Goal: Transaction & Acquisition: Purchase product/service

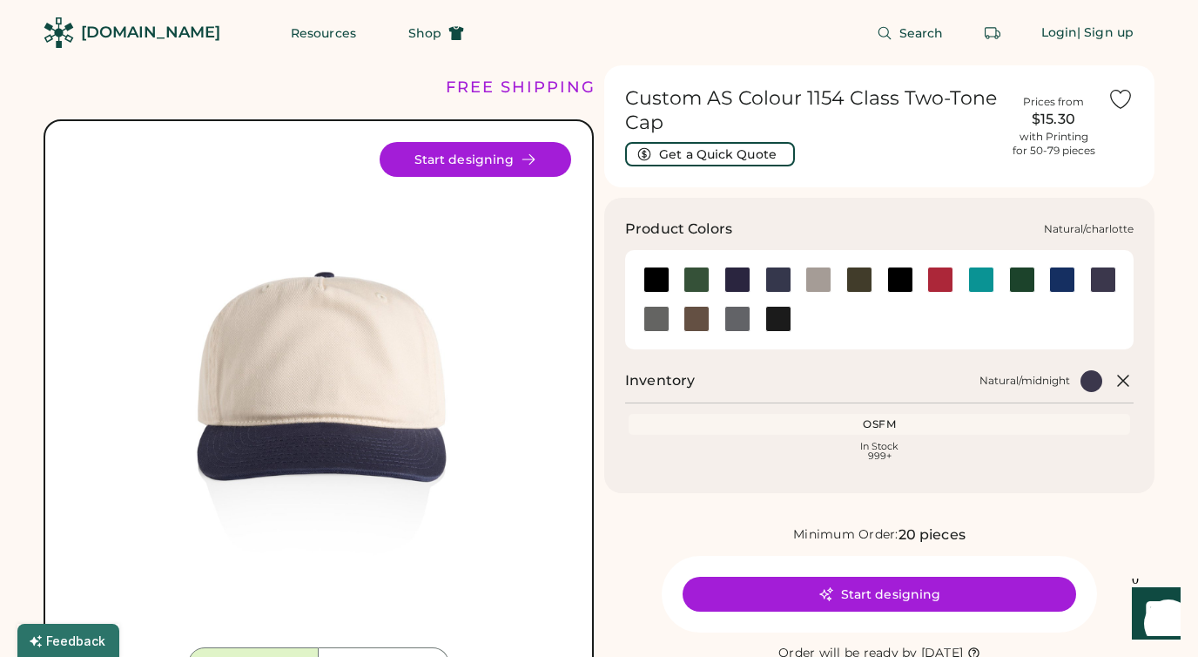
click at [985, 283] on div at bounding box center [981, 279] width 26 height 26
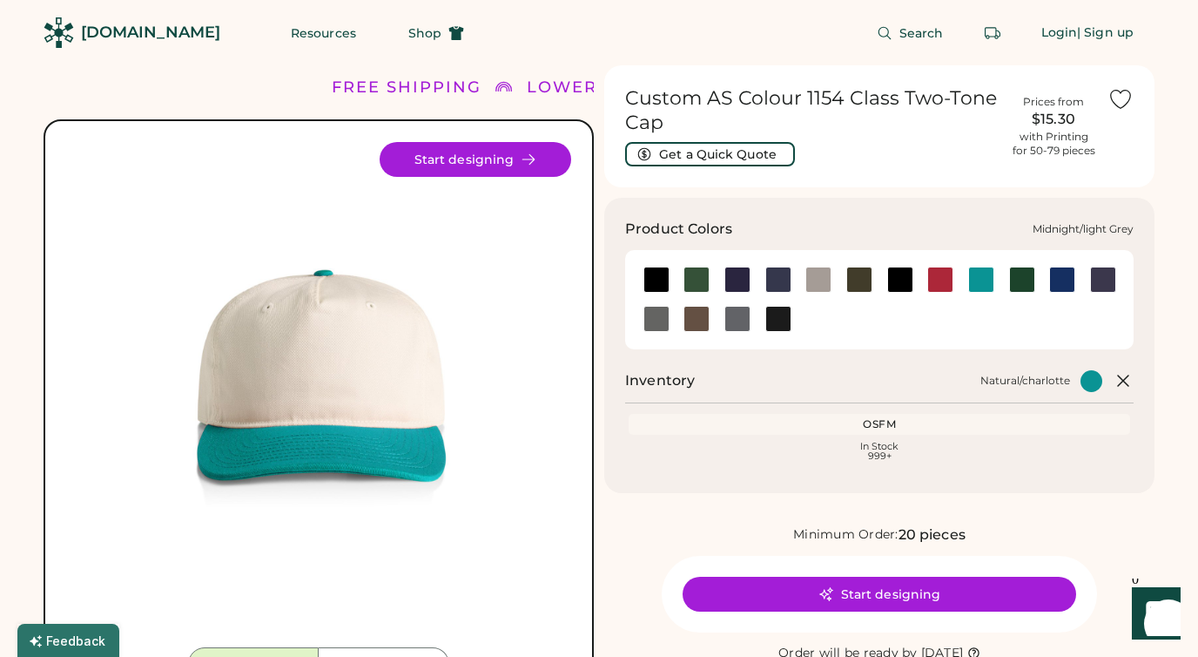
click at [814, 281] on div at bounding box center [819, 279] width 26 height 26
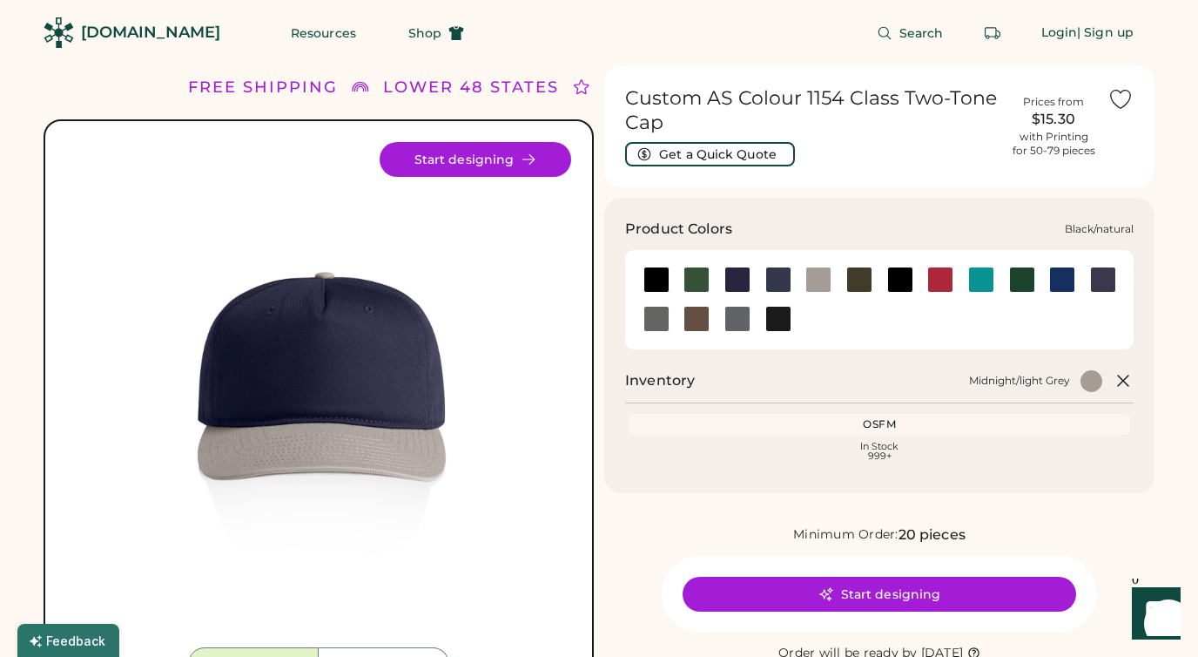
click at [645, 284] on div at bounding box center [657, 279] width 26 height 26
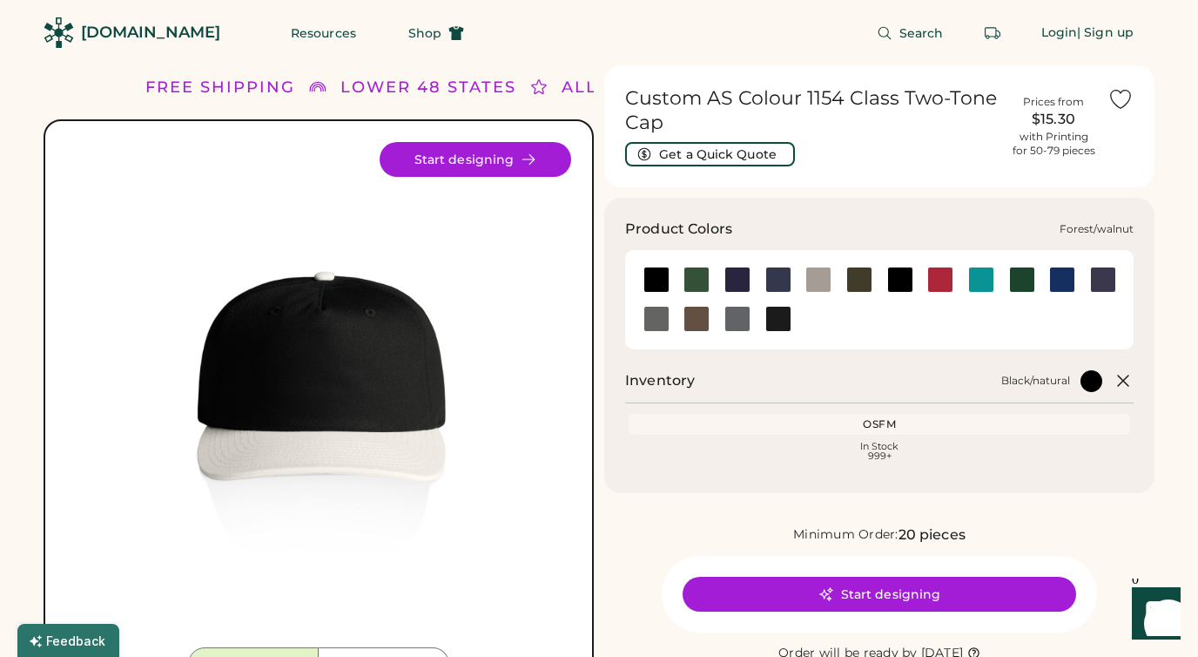
click at [695, 283] on div at bounding box center [697, 279] width 26 height 26
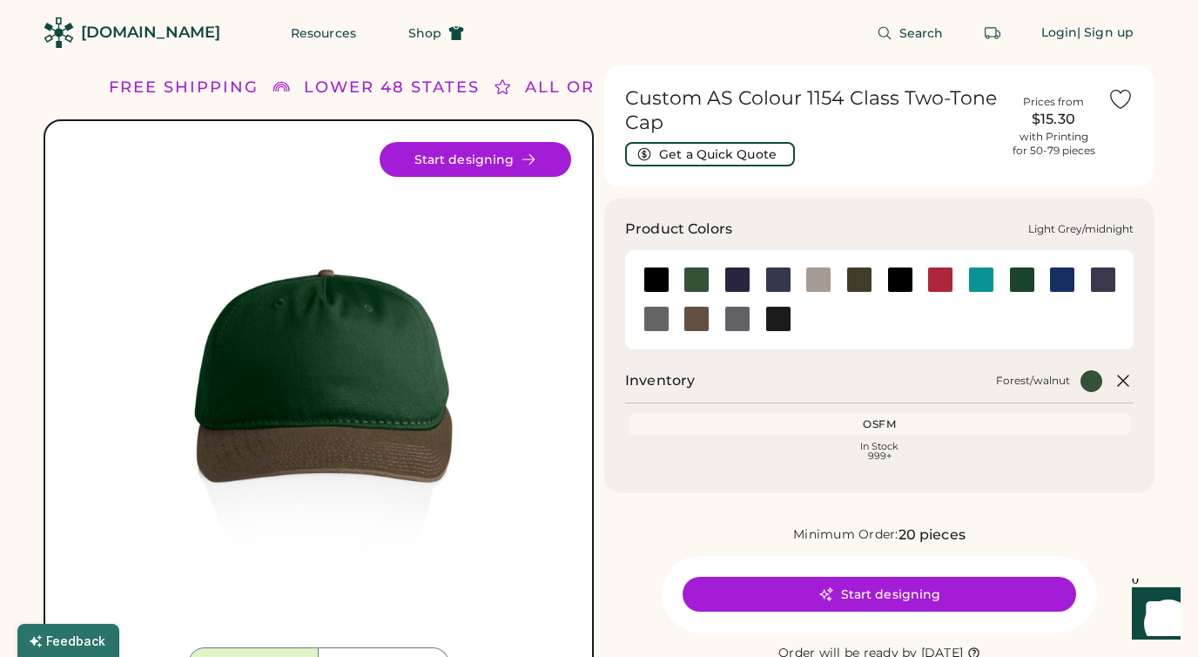
click at [739, 281] on div at bounding box center [738, 279] width 26 height 26
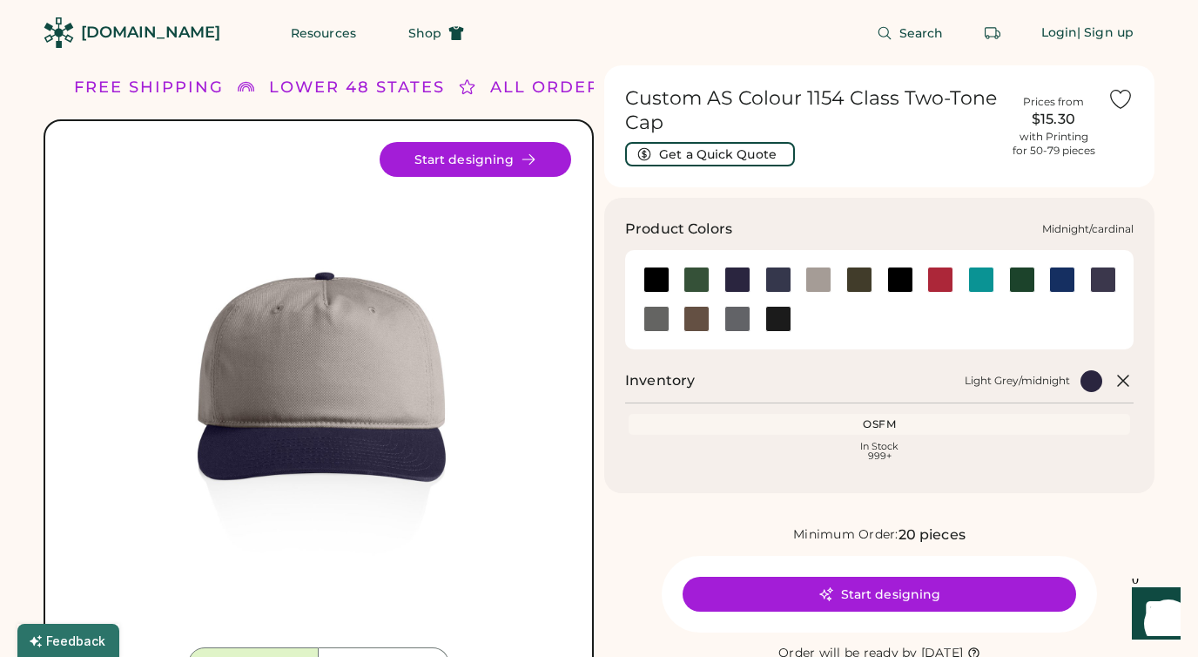
click at [784, 282] on div at bounding box center [779, 279] width 26 height 26
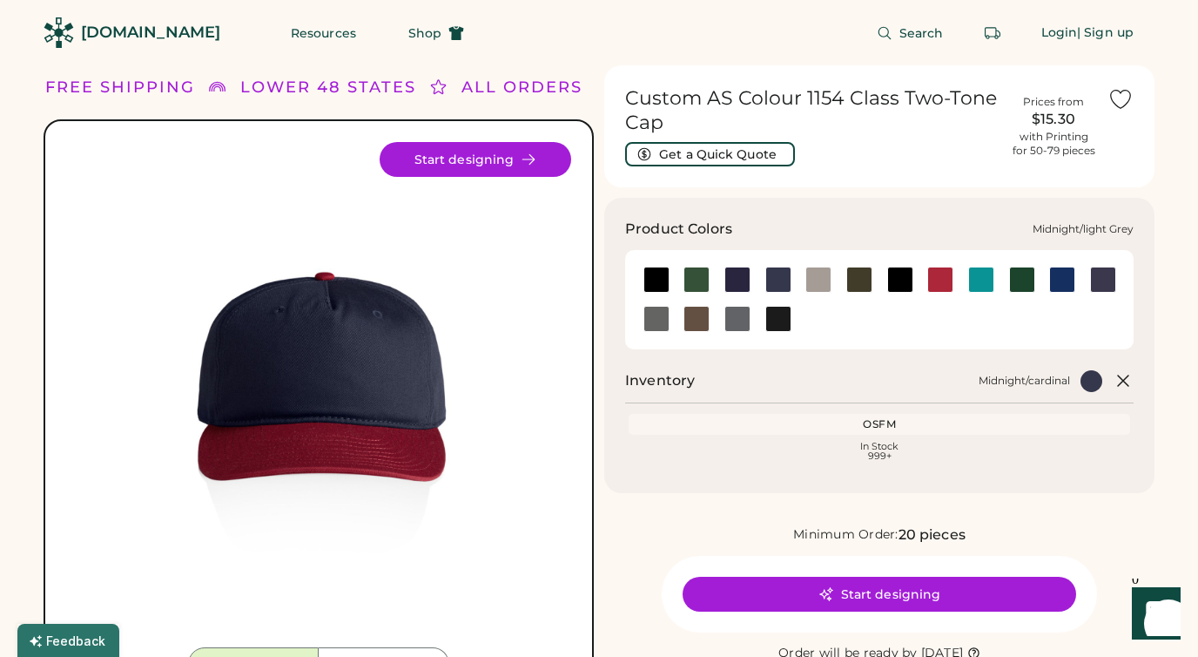
click at [821, 284] on div at bounding box center [819, 279] width 26 height 26
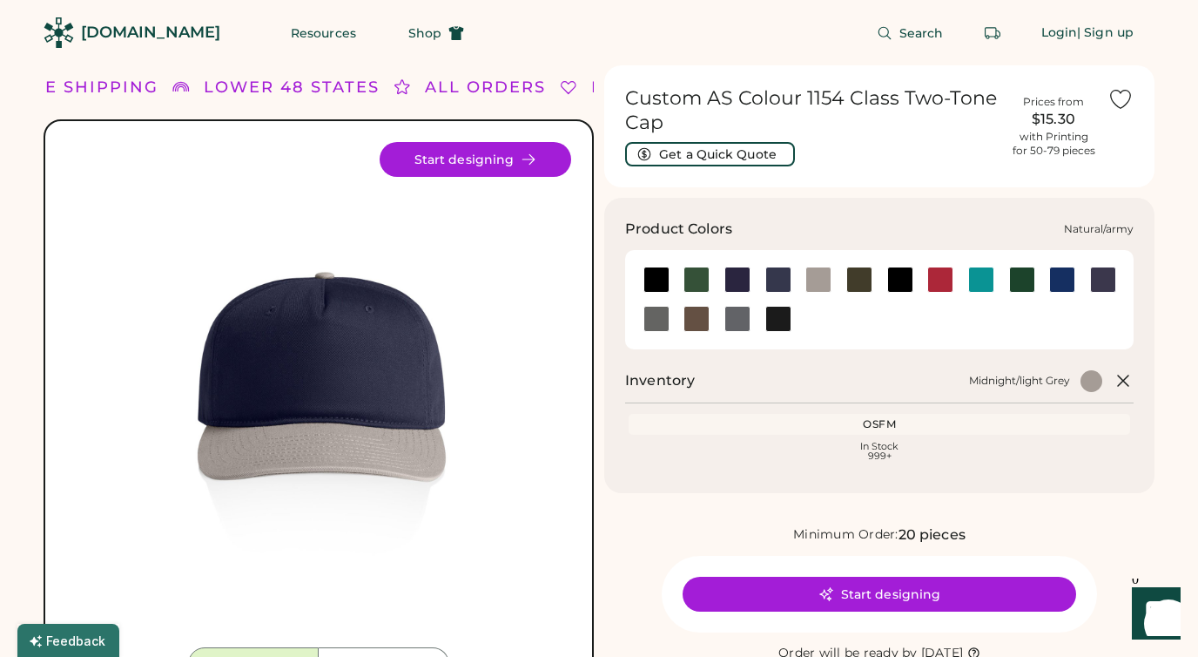
click at [866, 281] on div at bounding box center [859, 279] width 26 height 26
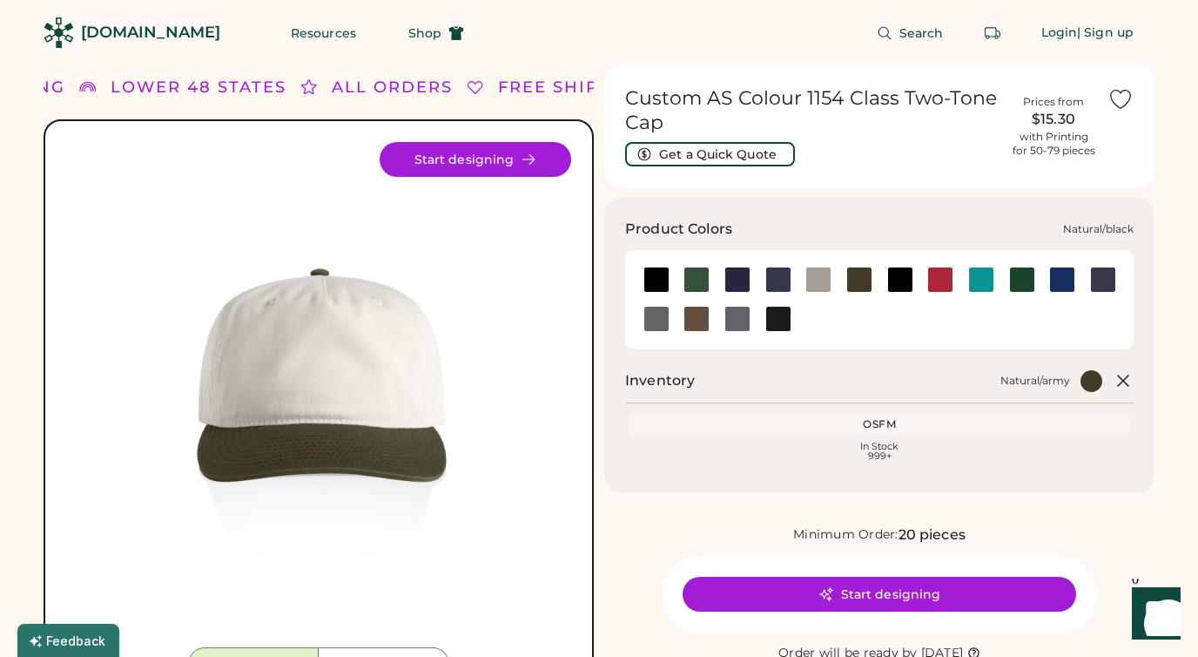
click at [903, 278] on div at bounding box center [900, 279] width 26 height 26
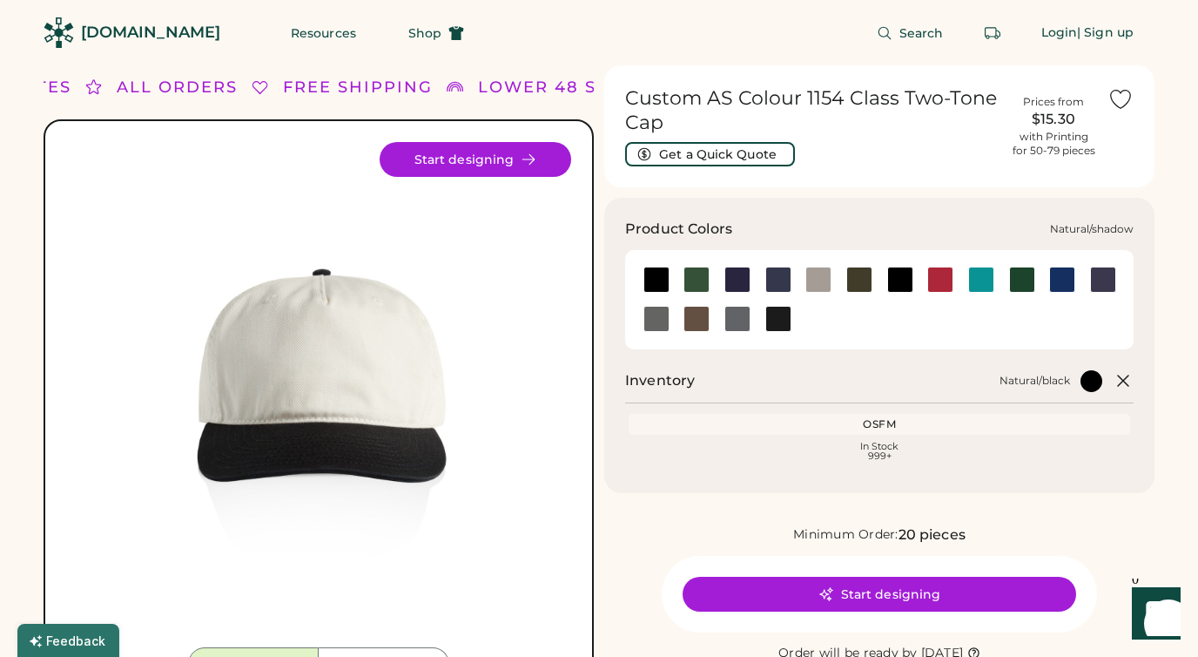
click at [652, 320] on div at bounding box center [657, 319] width 26 height 26
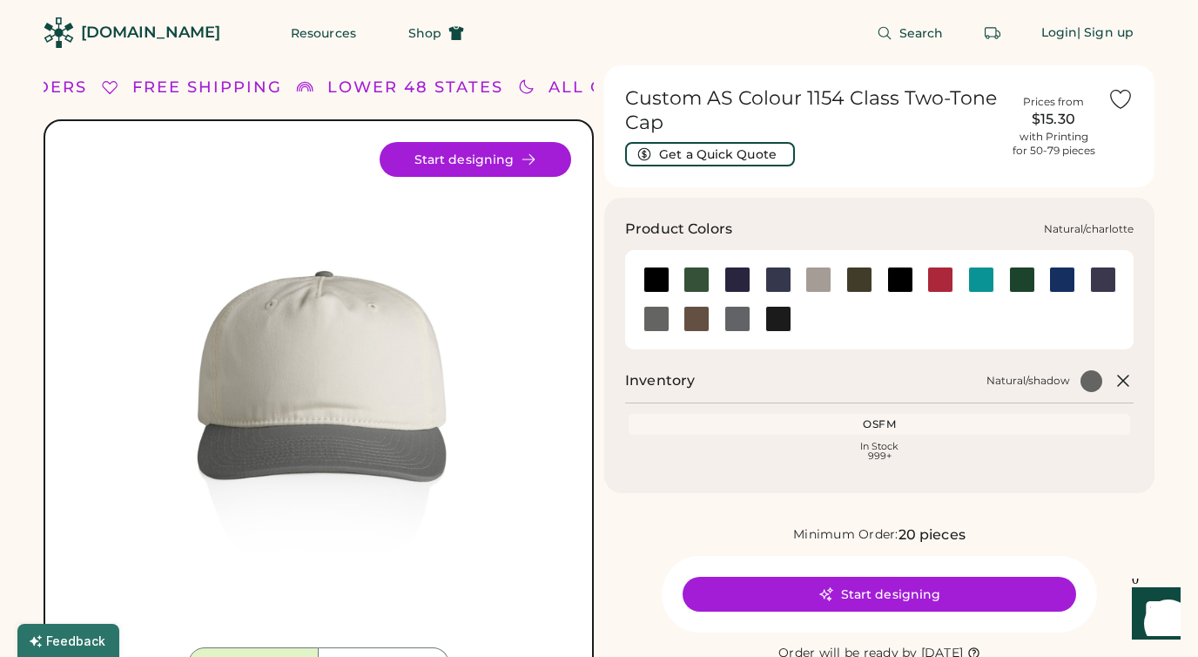
click at [991, 273] on div at bounding box center [981, 279] width 26 height 26
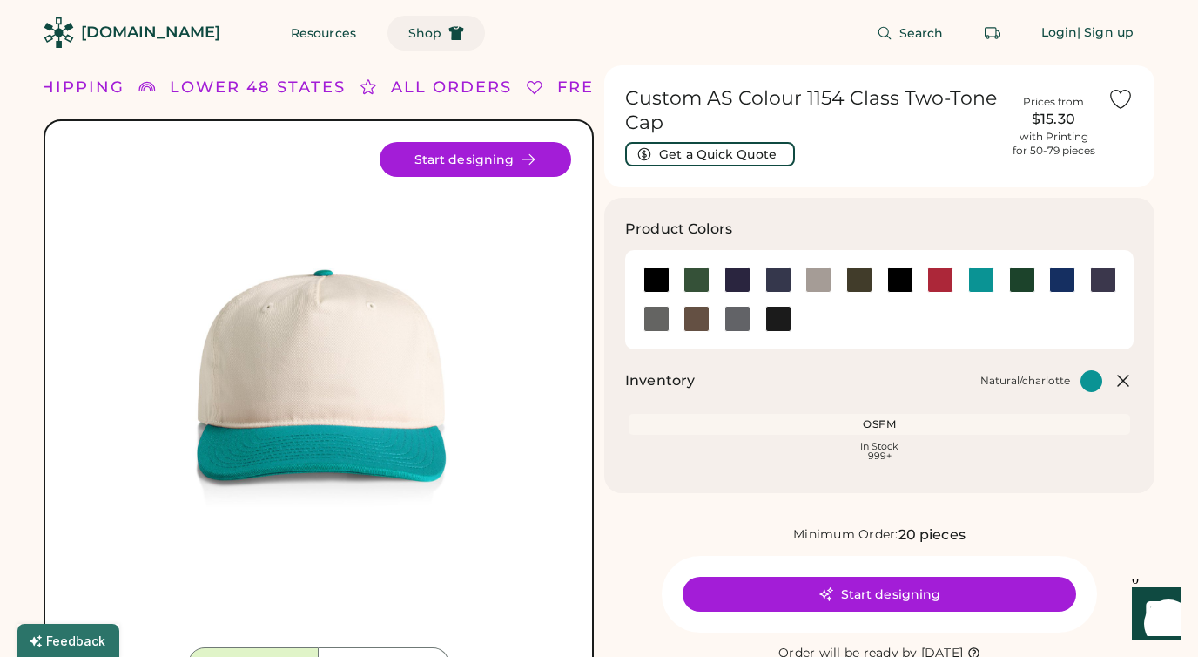
click at [408, 33] on span "Shop" at bounding box center [424, 33] width 33 height 12
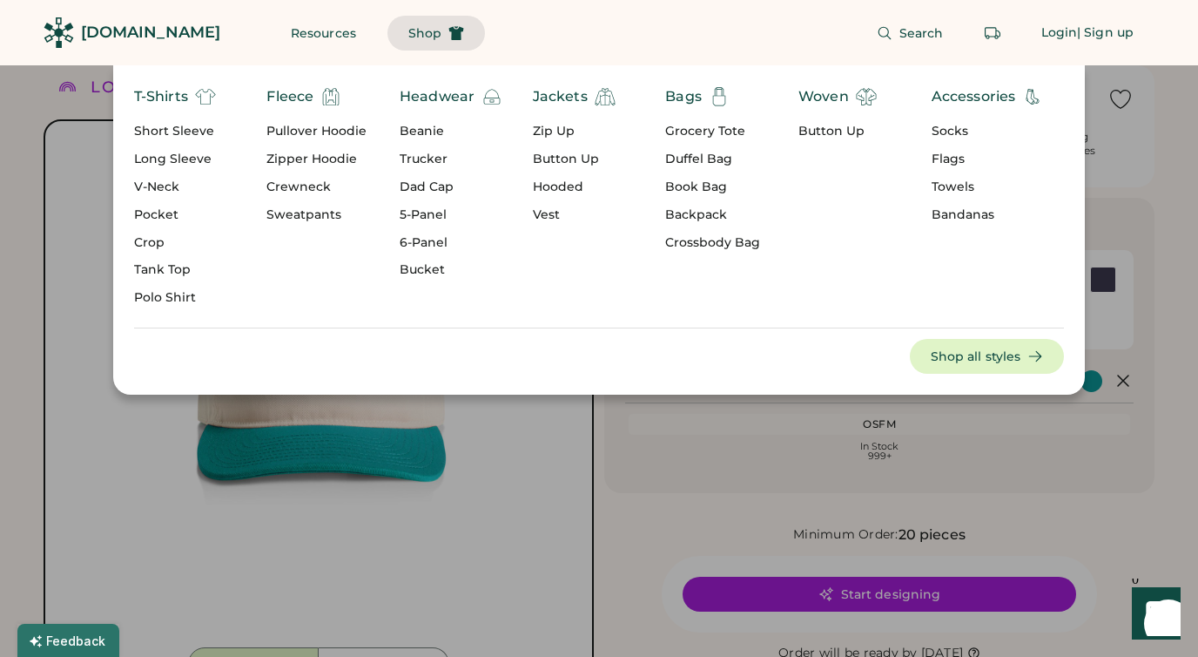
click at [429, 215] on div "5-Panel" at bounding box center [451, 214] width 103 height 17
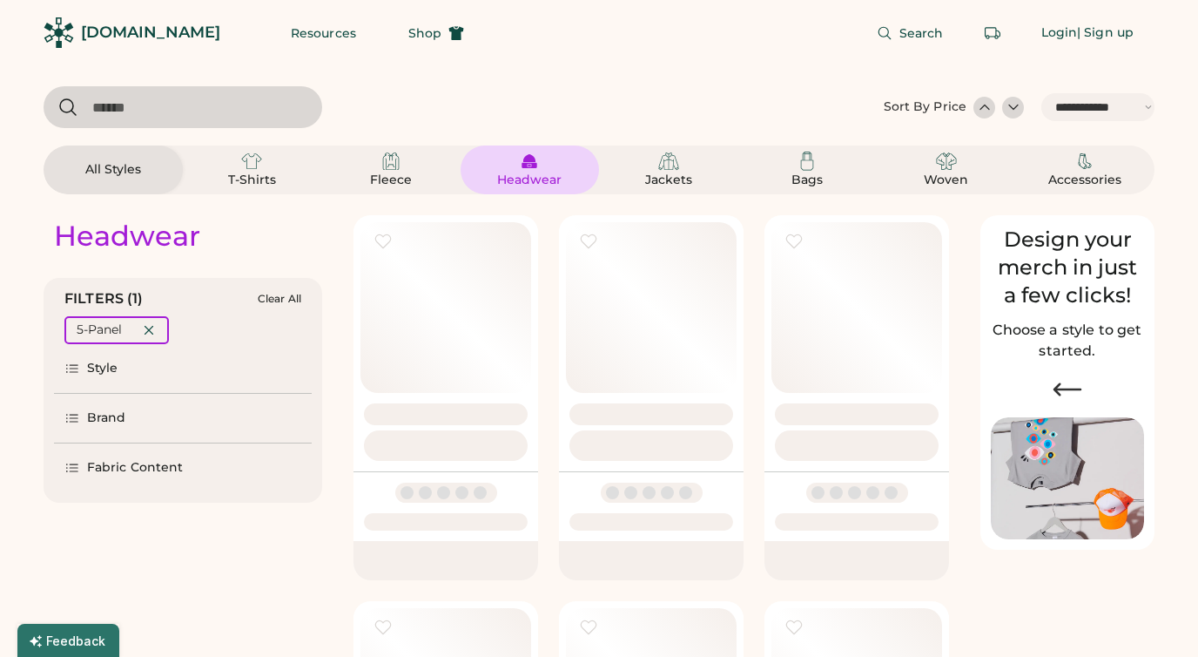
select select "*****"
select select "*"
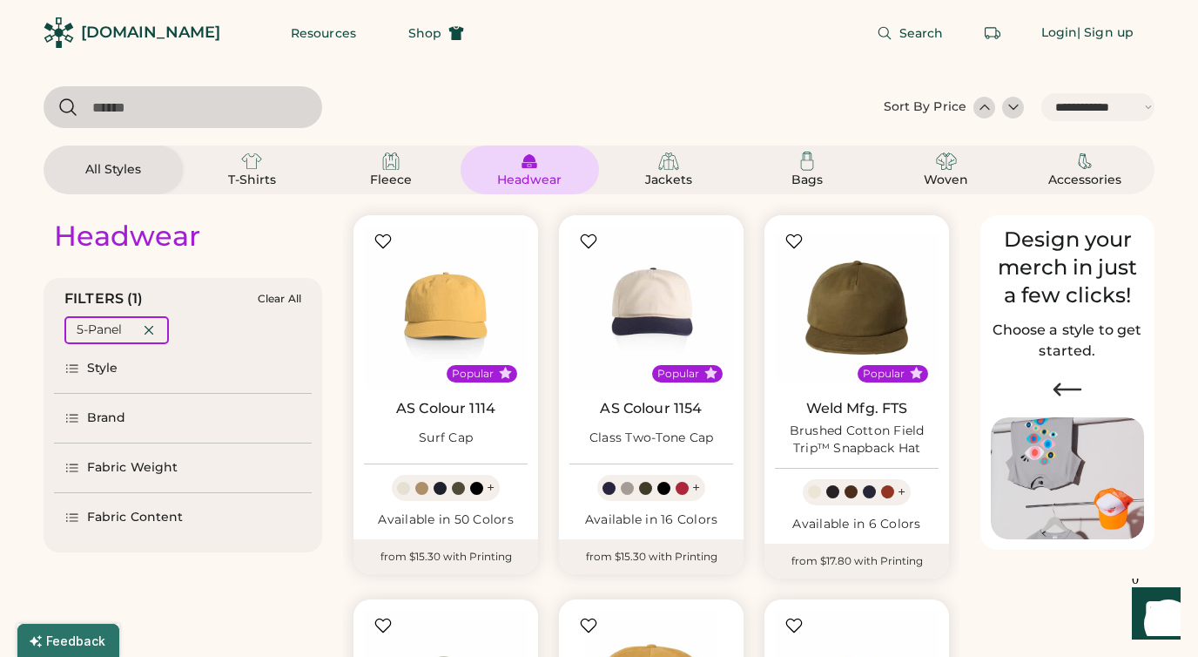
scroll to position [151, 0]
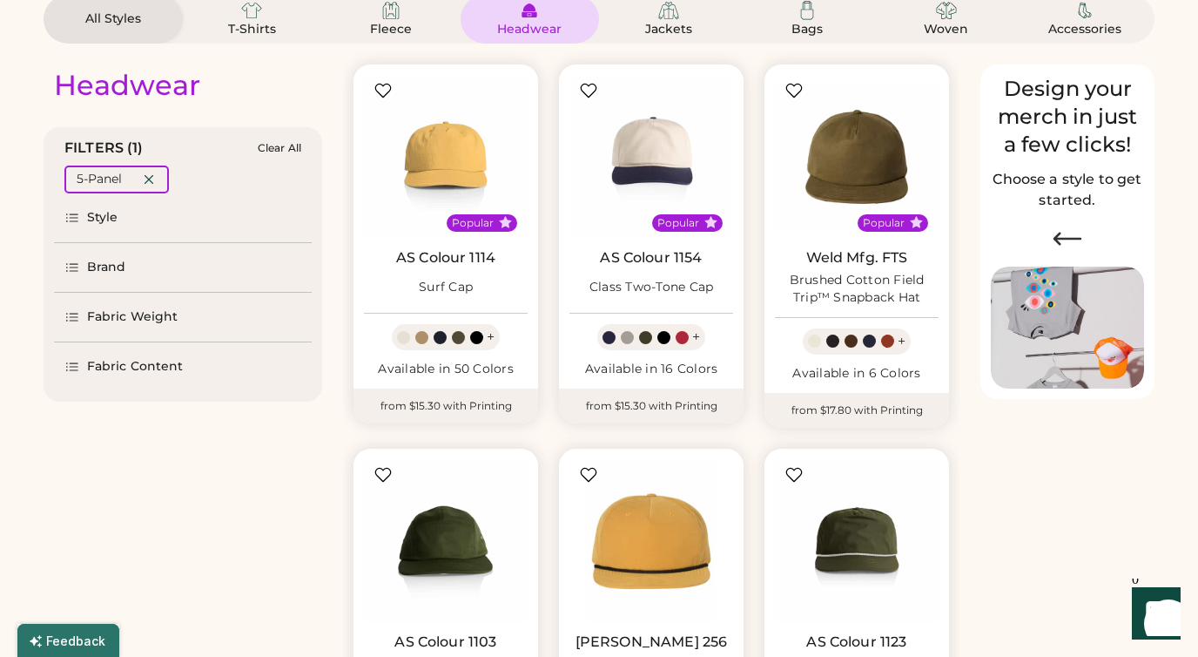
select select "*****"
select select "*"
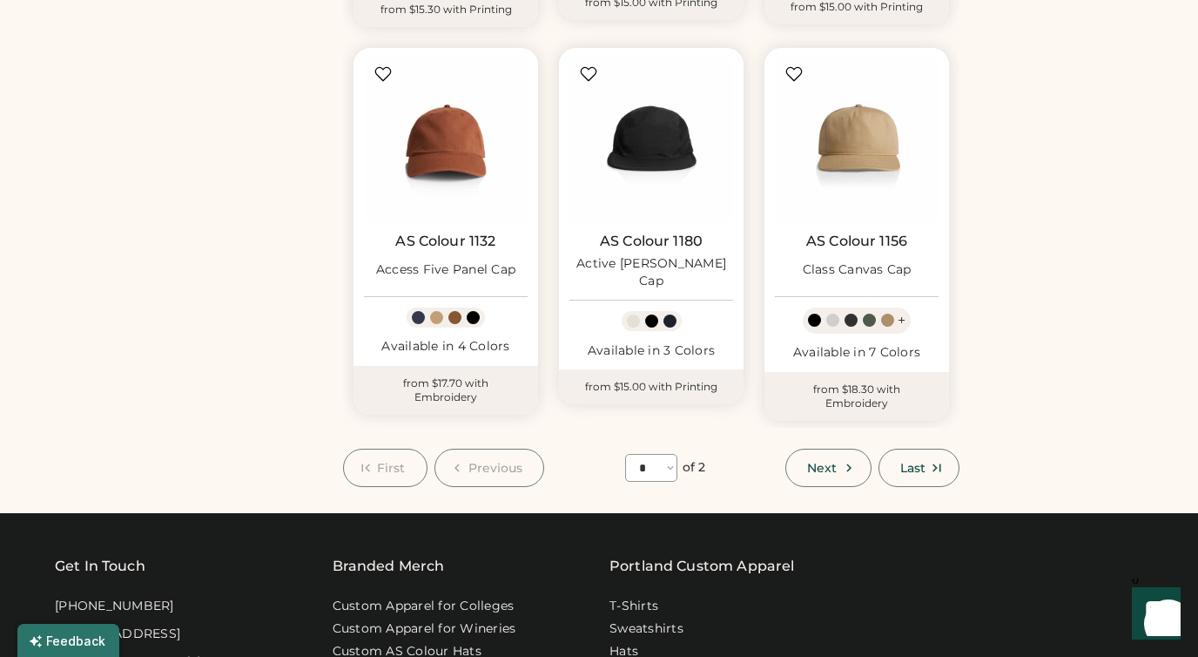
scroll to position [1325, 0]
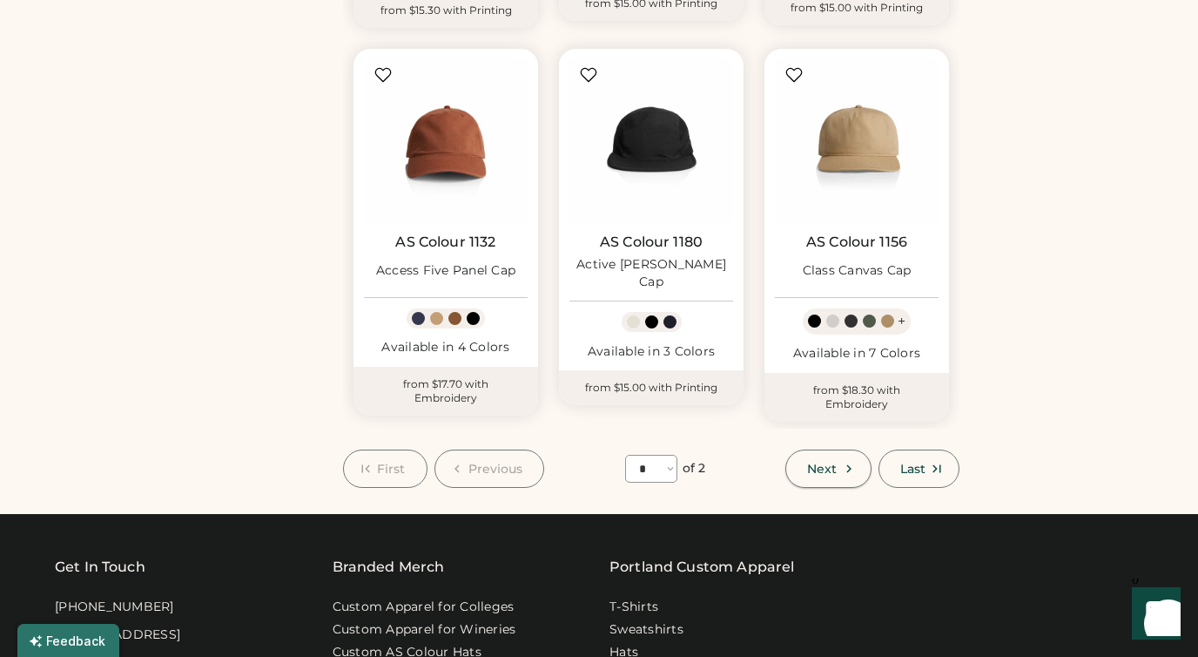
click at [830, 464] on span "Next" at bounding box center [822, 468] width 30 height 12
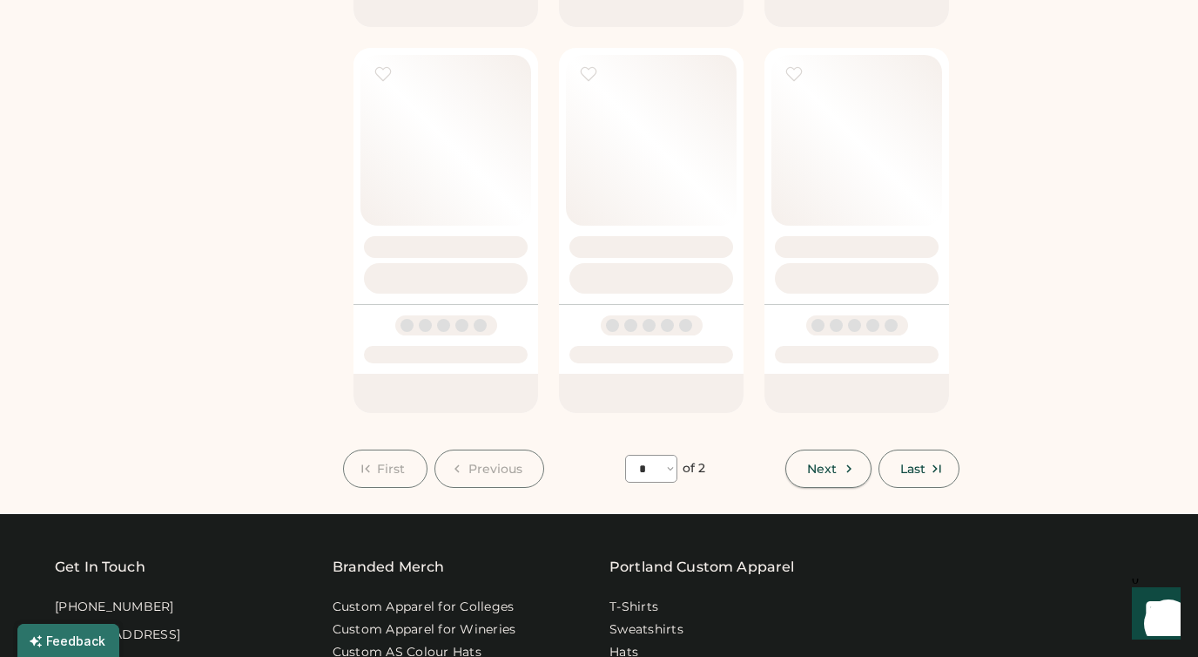
select select "*"
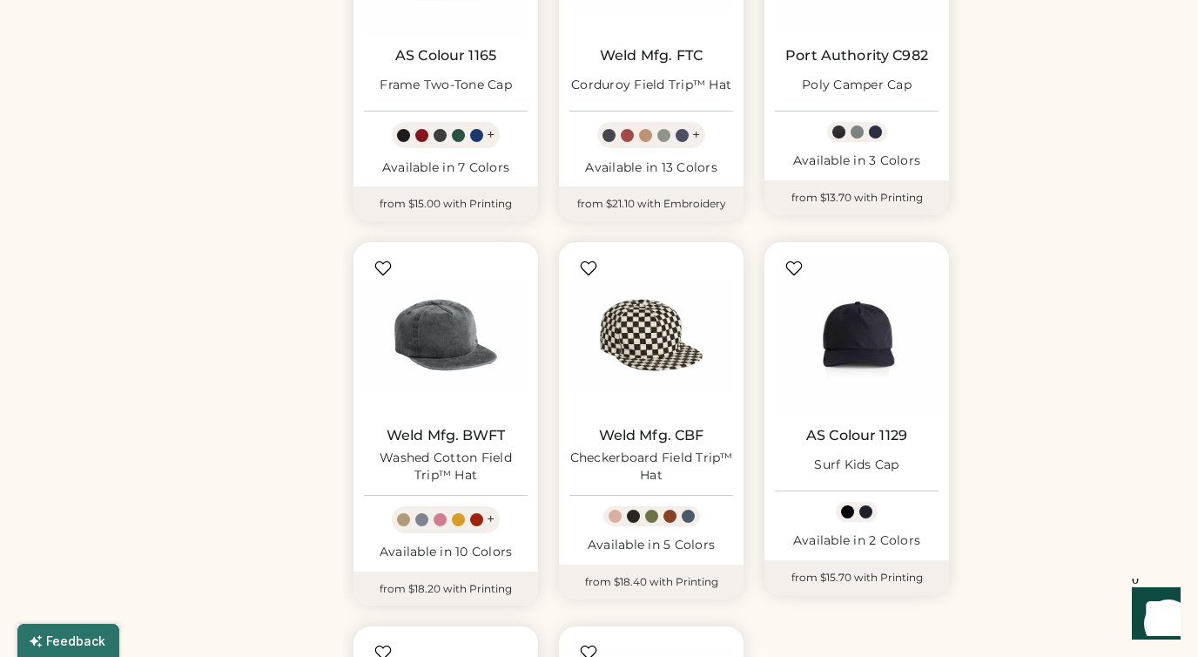
scroll to position [246, 0]
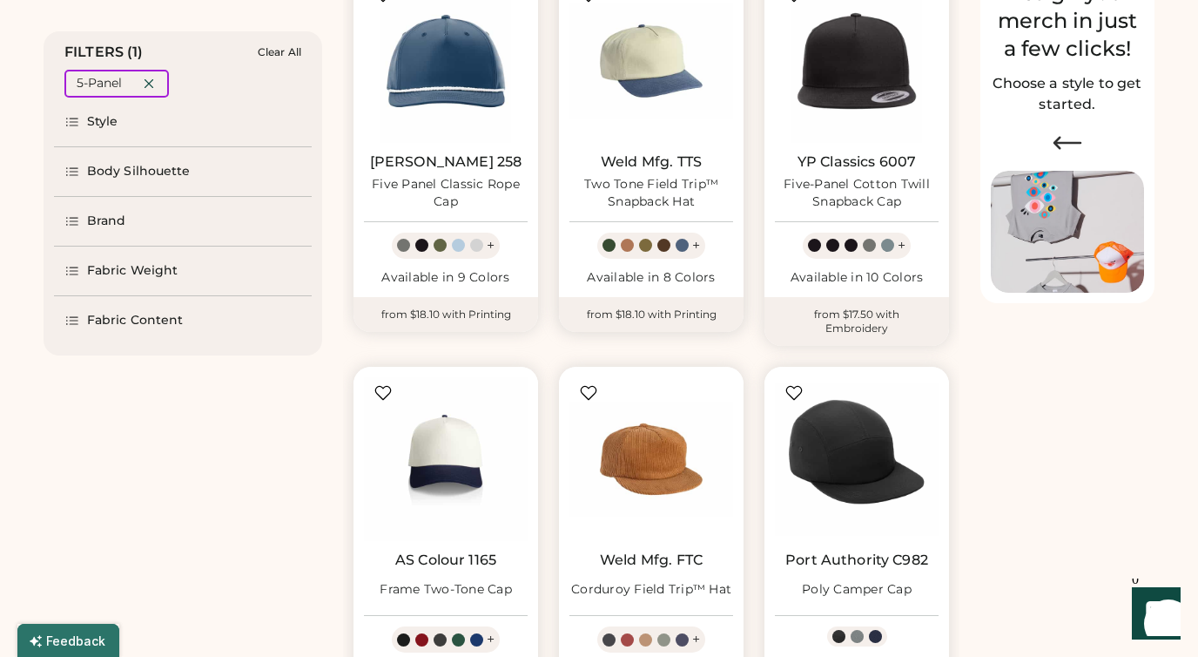
click at [642, 92] on img at bounding box center [652, 61] width 164 height 164
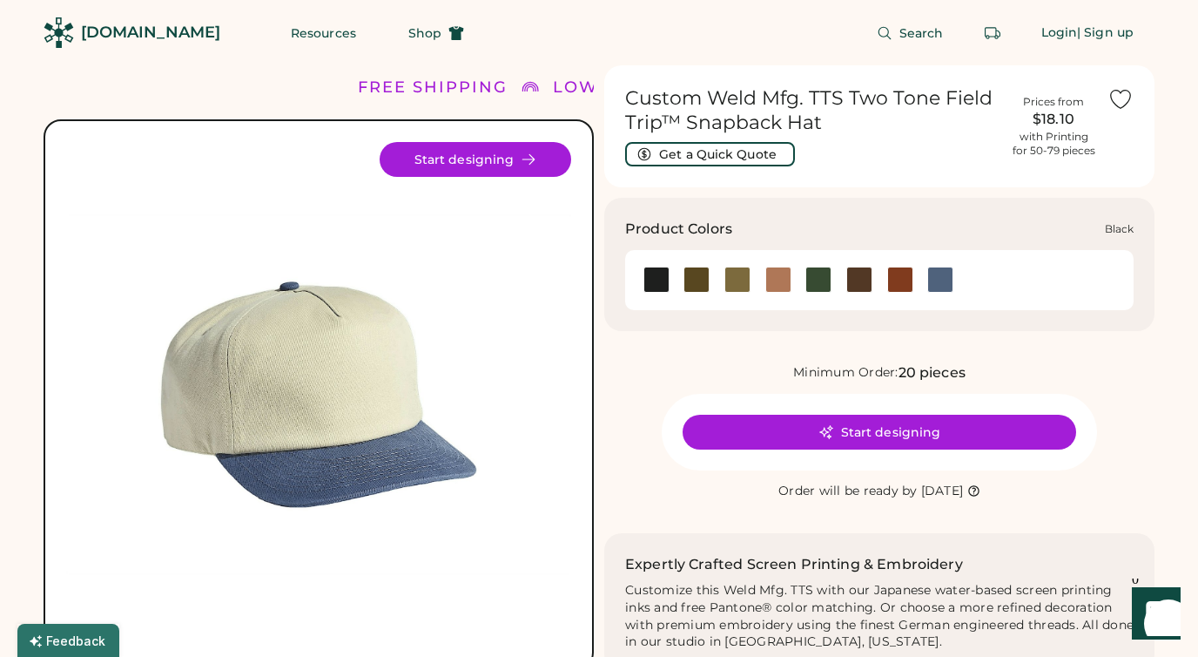
click at [655, 290] on div at bounding box center [657, 279] width 26 height 26
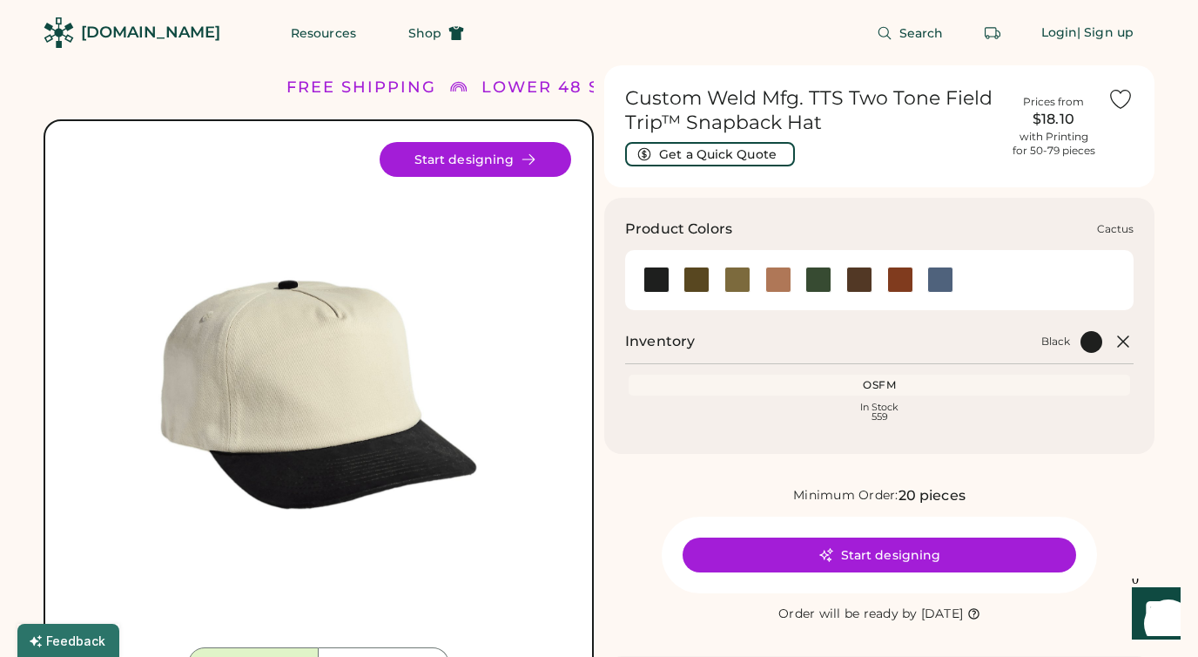
click at [693, 281] on div at bounding box center [697, 279] width 26 height 26
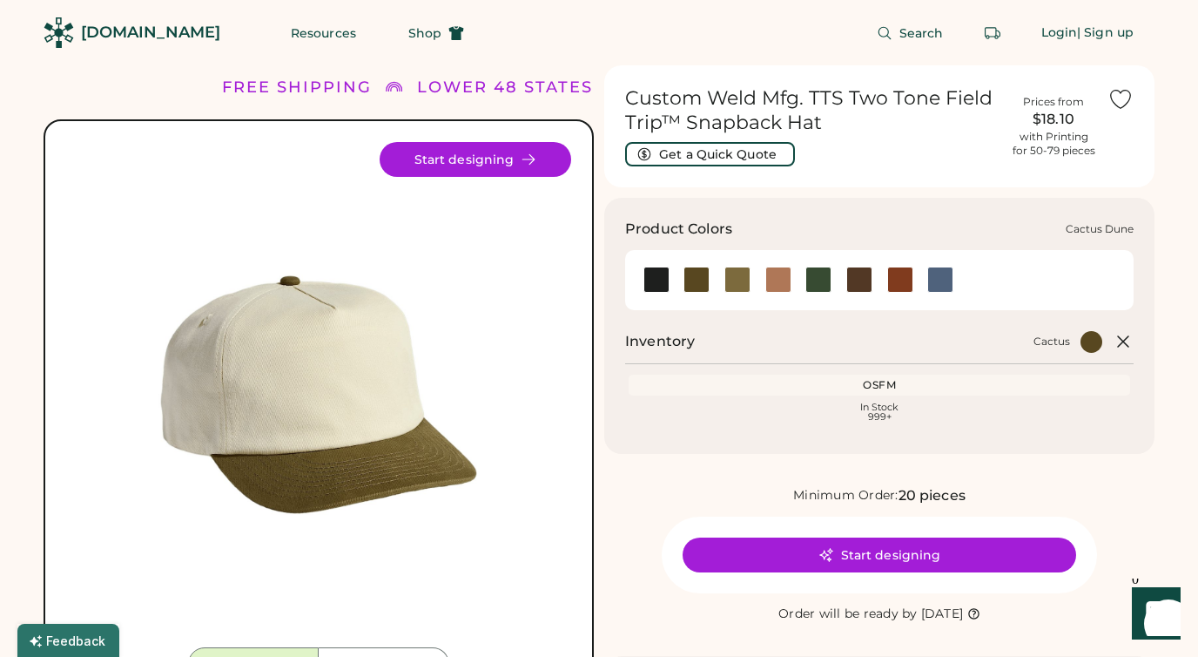
click at [736, 280] on div at bounding box center [738, 279] width 26 height 26
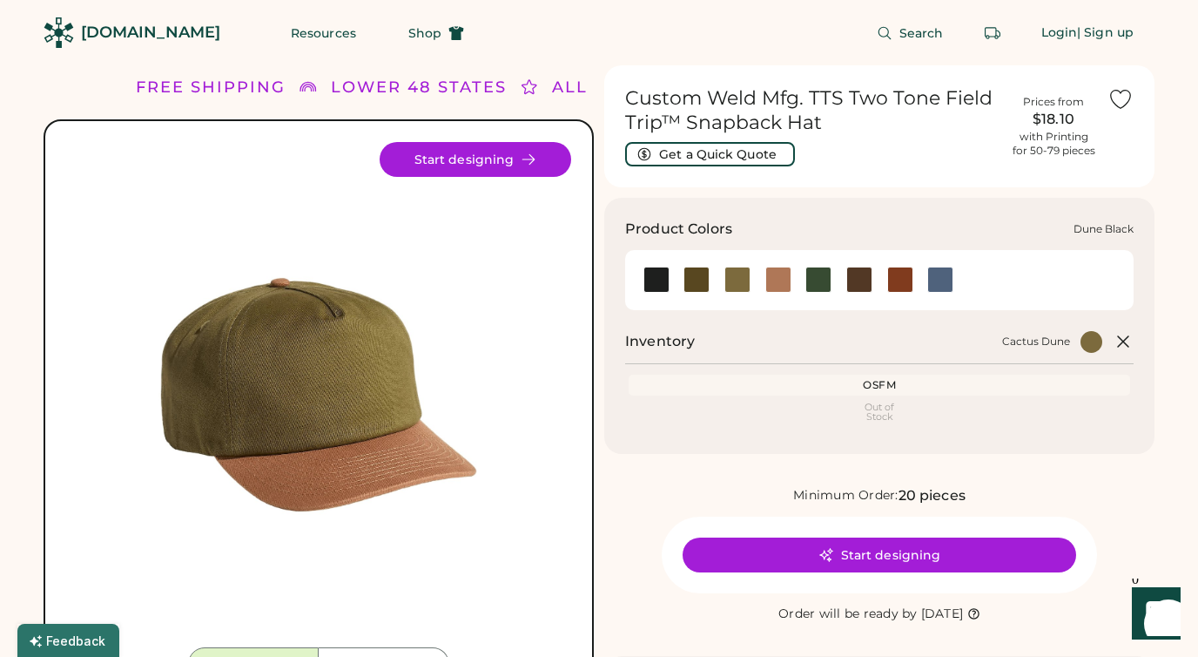
click at [779, 278] on div at bounding box center [779, 279] width 26 height 26
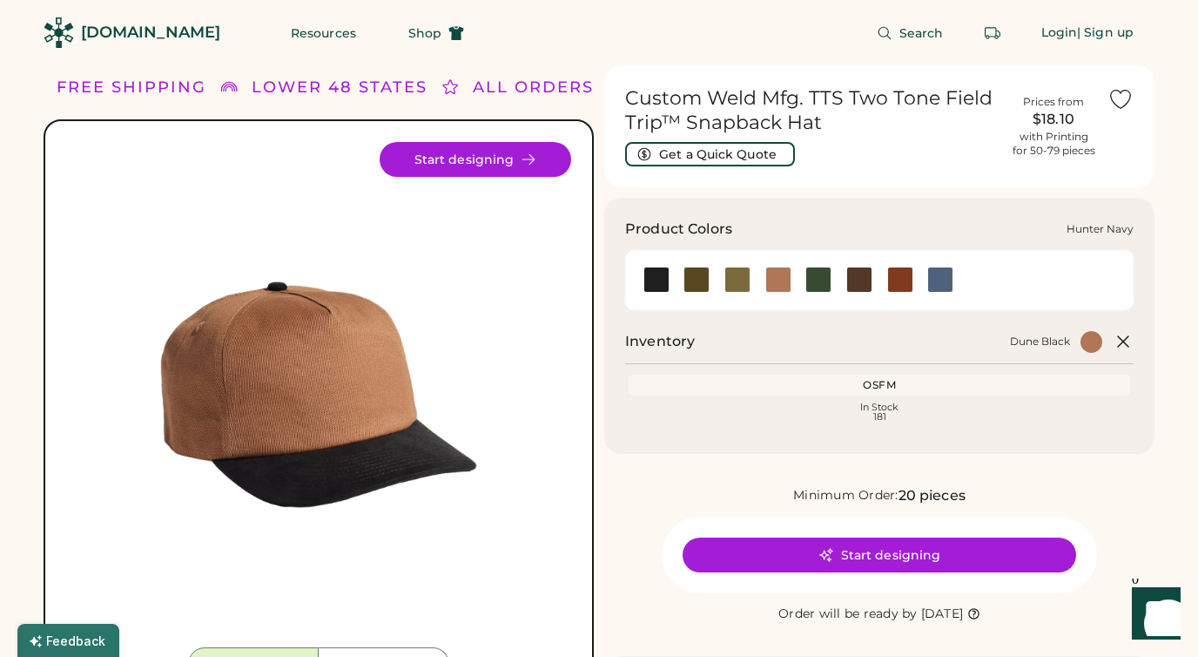
click at [807, 280] on div at bounding box center [819, 279] width 26 height 26
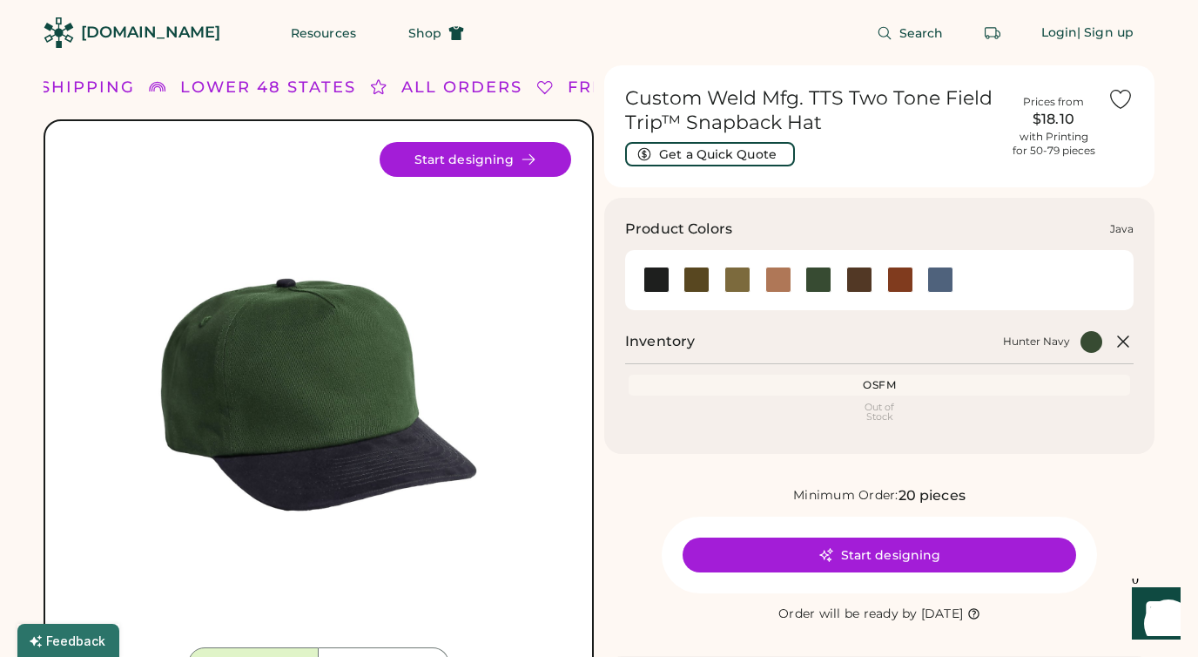
click at [859, 278] on div at bounding box center [859, 279] width 26 height 26
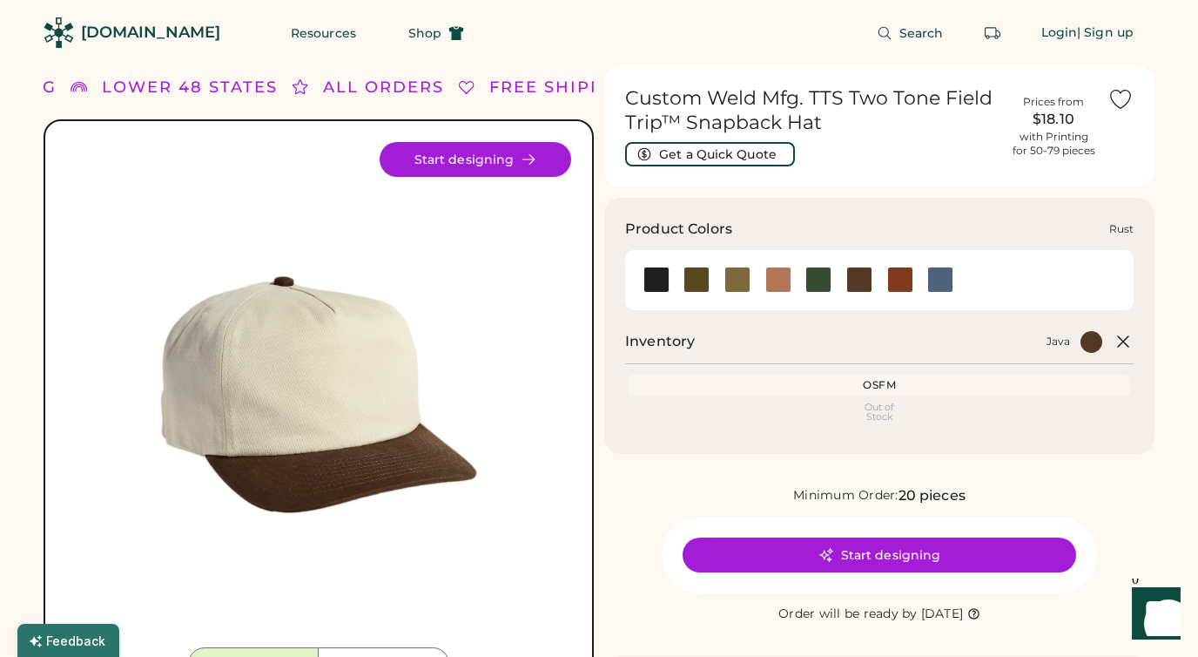
click at [906, 278] on div at bounding box center [900, 279] width 26 height 26
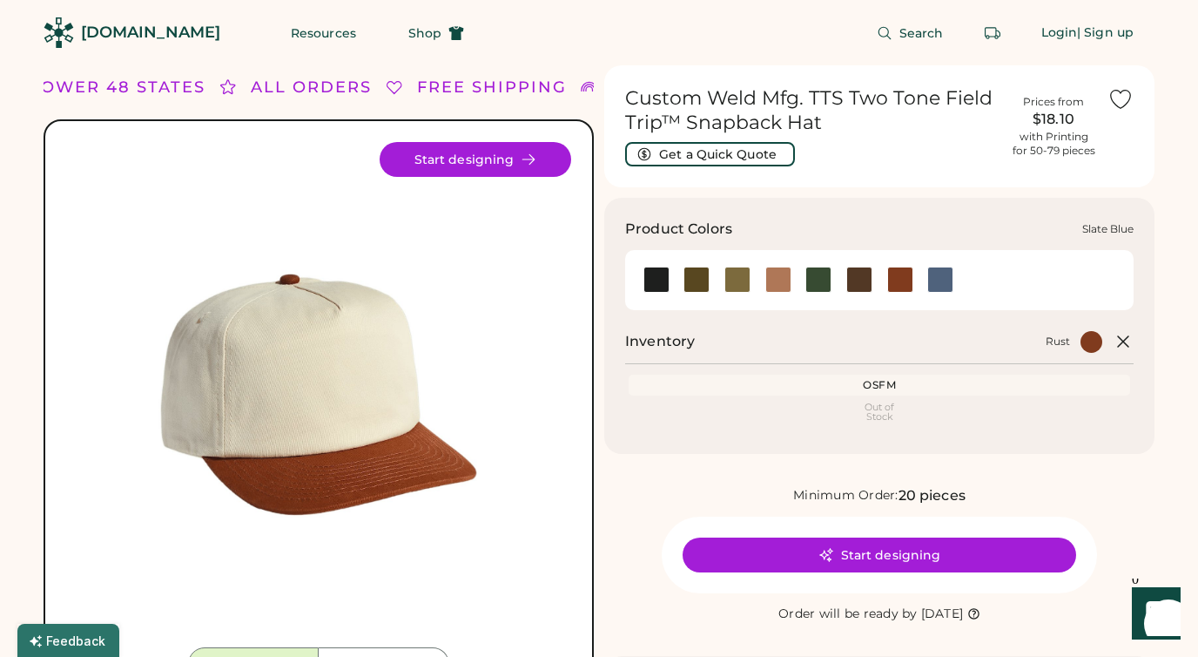
click at [944, 290] on div at bounding box center [940, 279] width 26 height 26
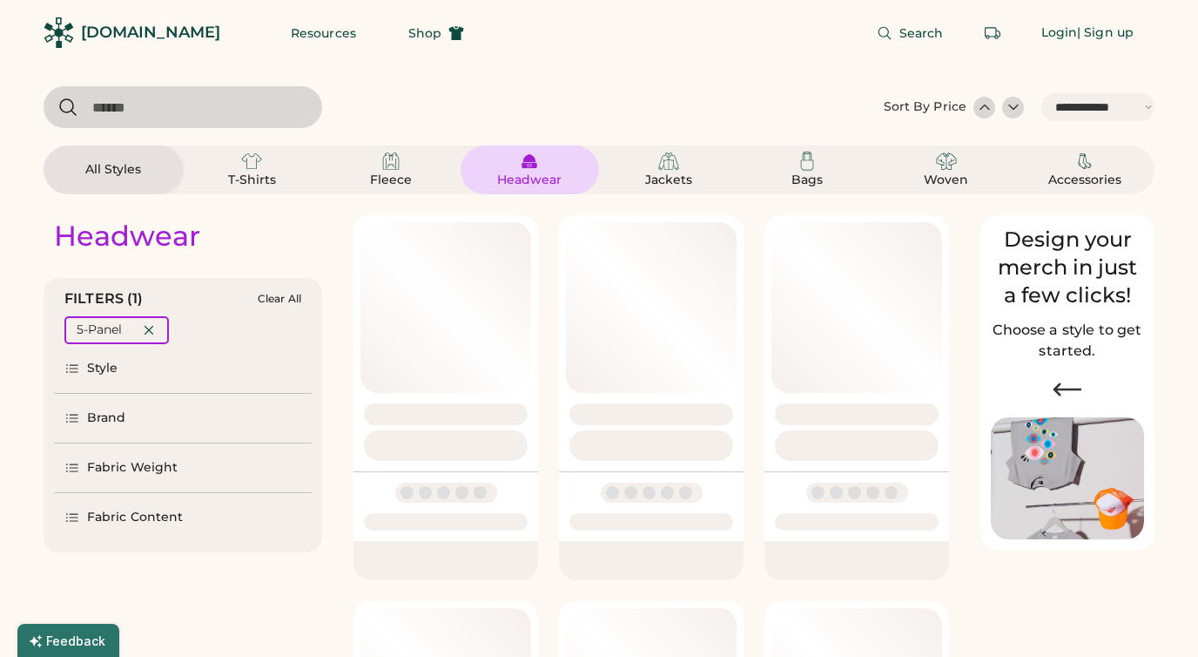
select select "*****"
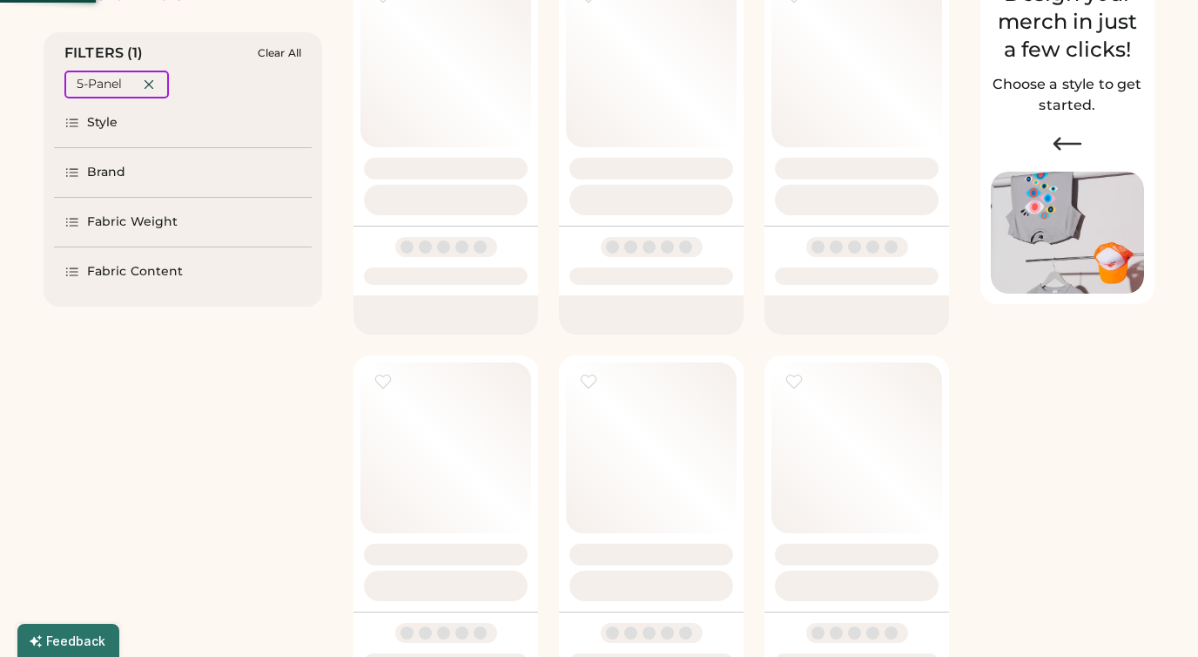
select select "*"
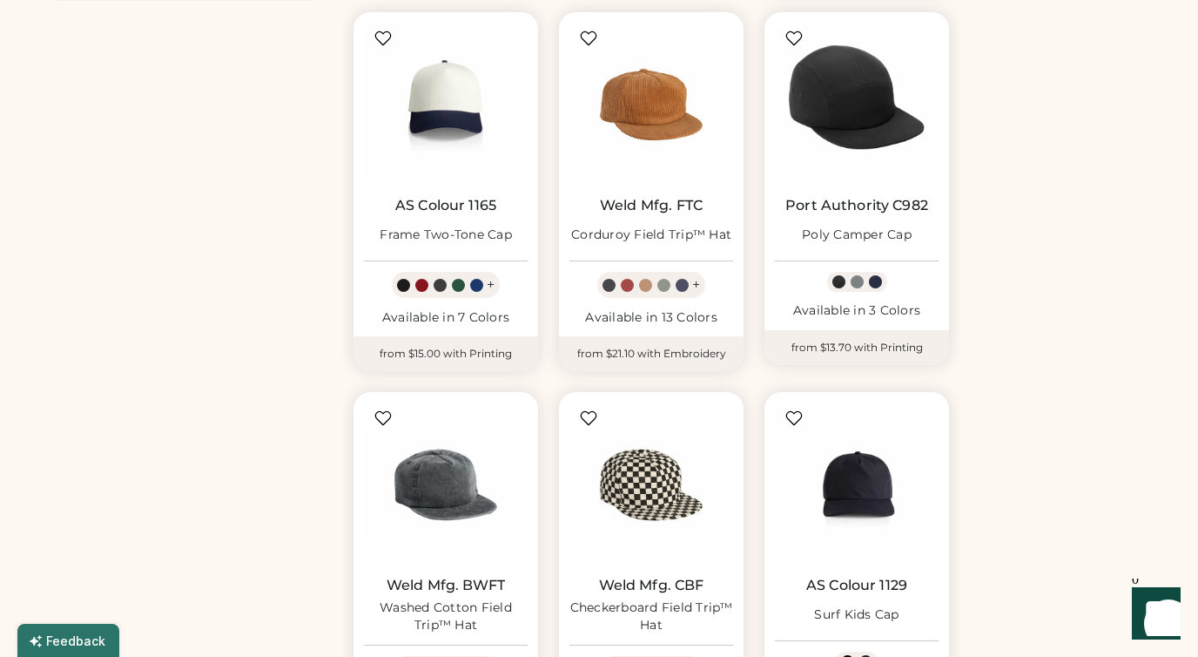
scroll to position [550, 0]
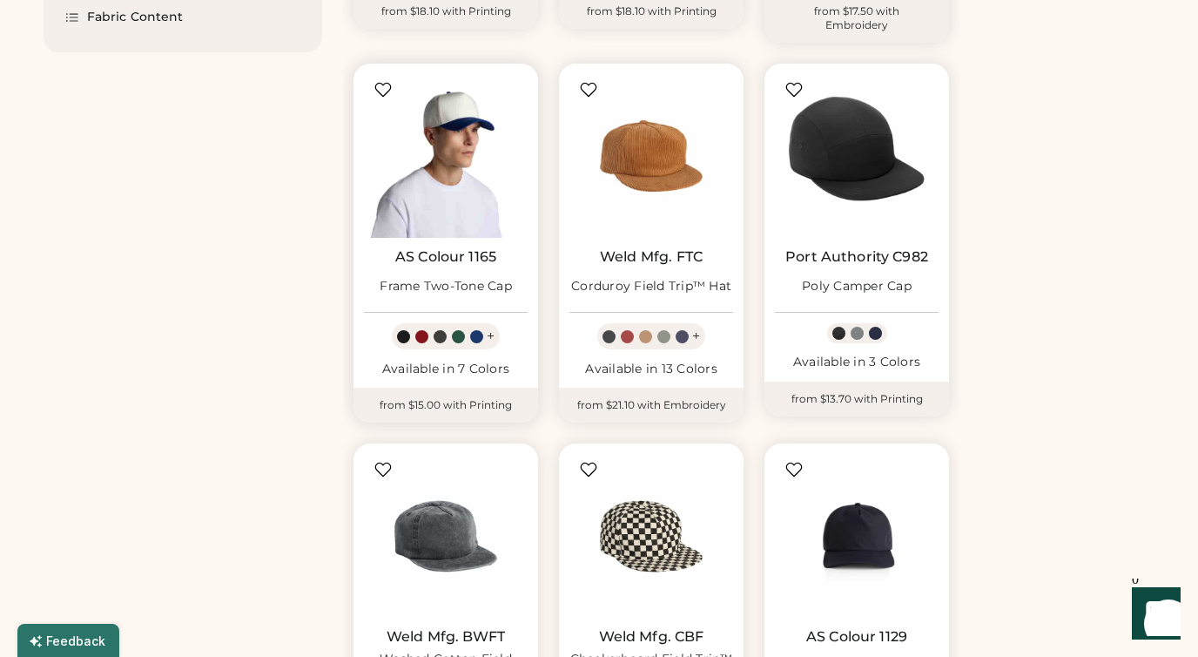
click at [457, 163] on img at bounding box center [446, 156] width 164 height 164
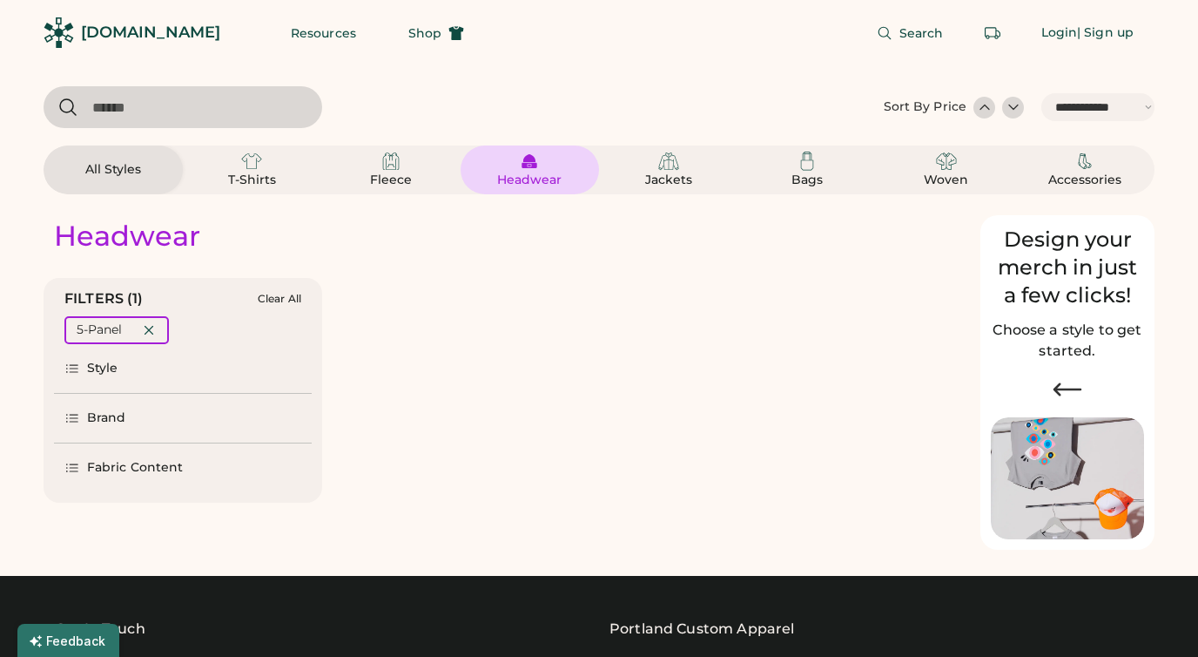
select select "*****"
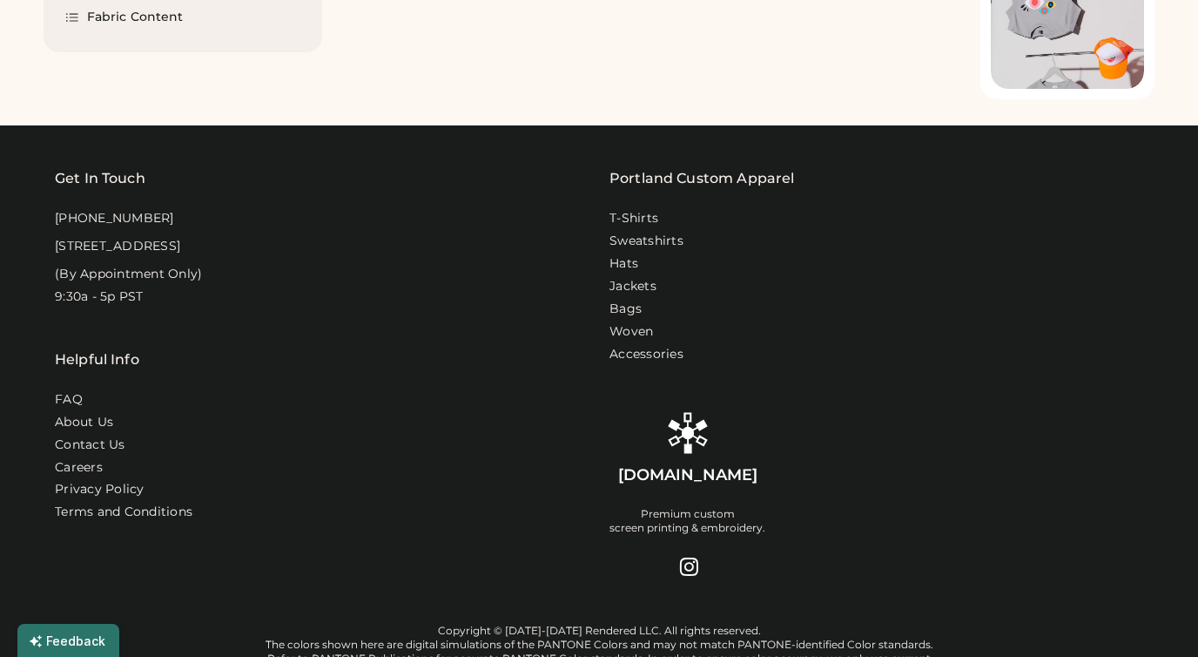
scroll to position [450, 0]
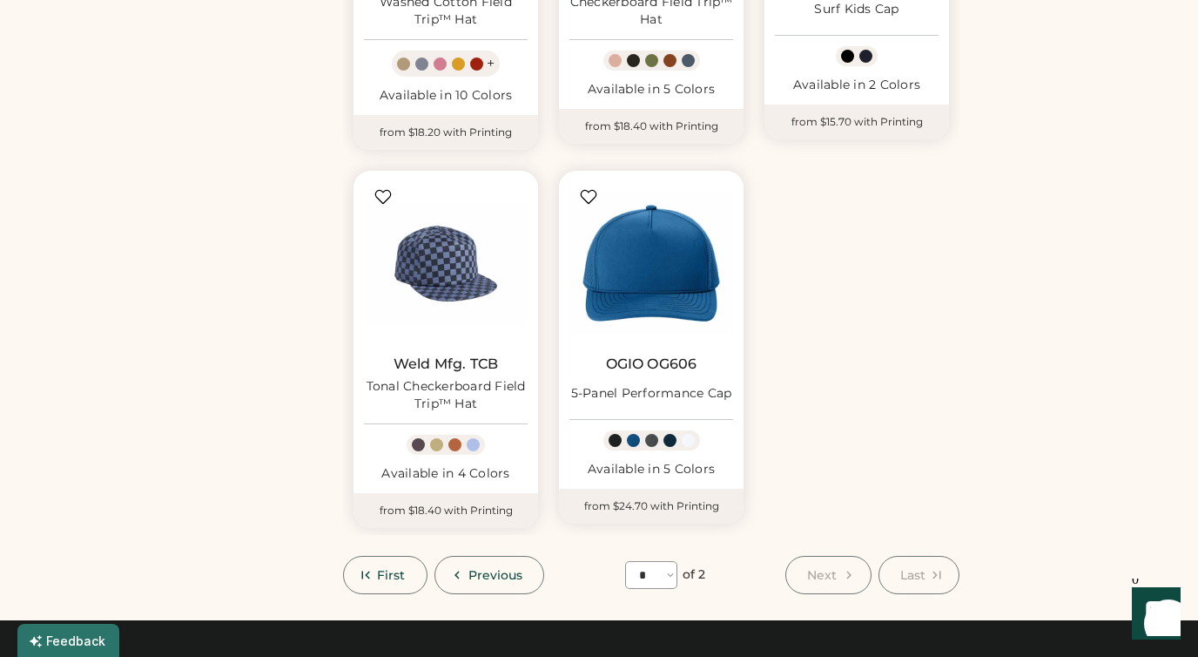
scroll to position [1229, 0]
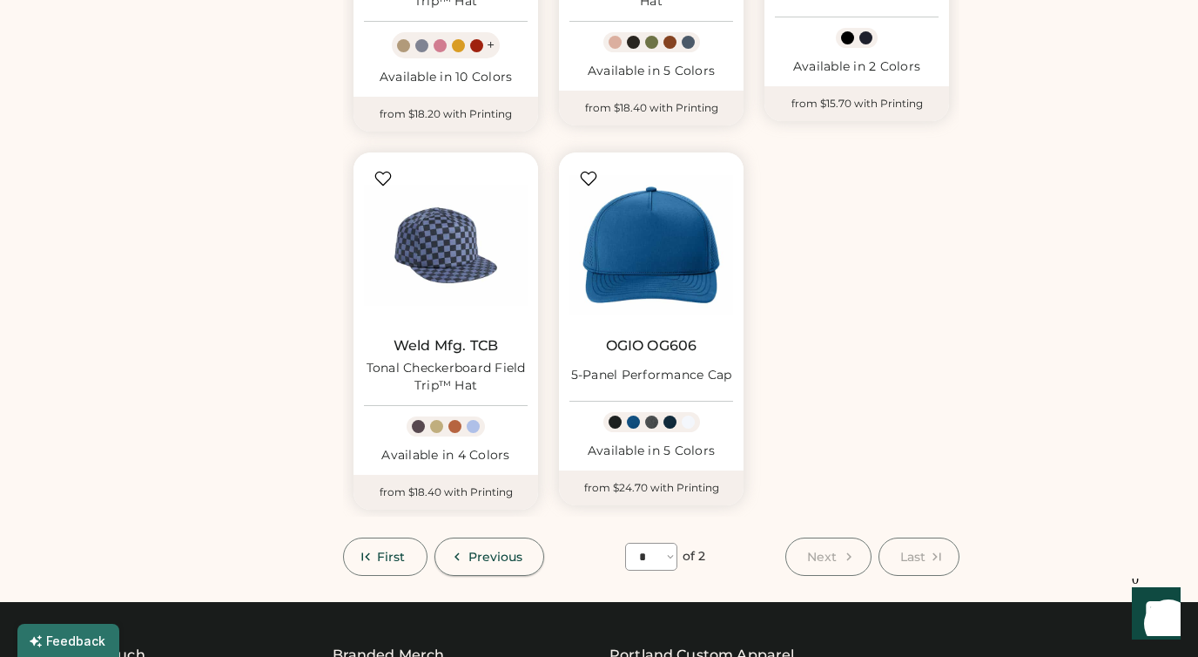
click at [463, 549] on icon at bounding box center [457, 557] width 16 height 16
select select "*"
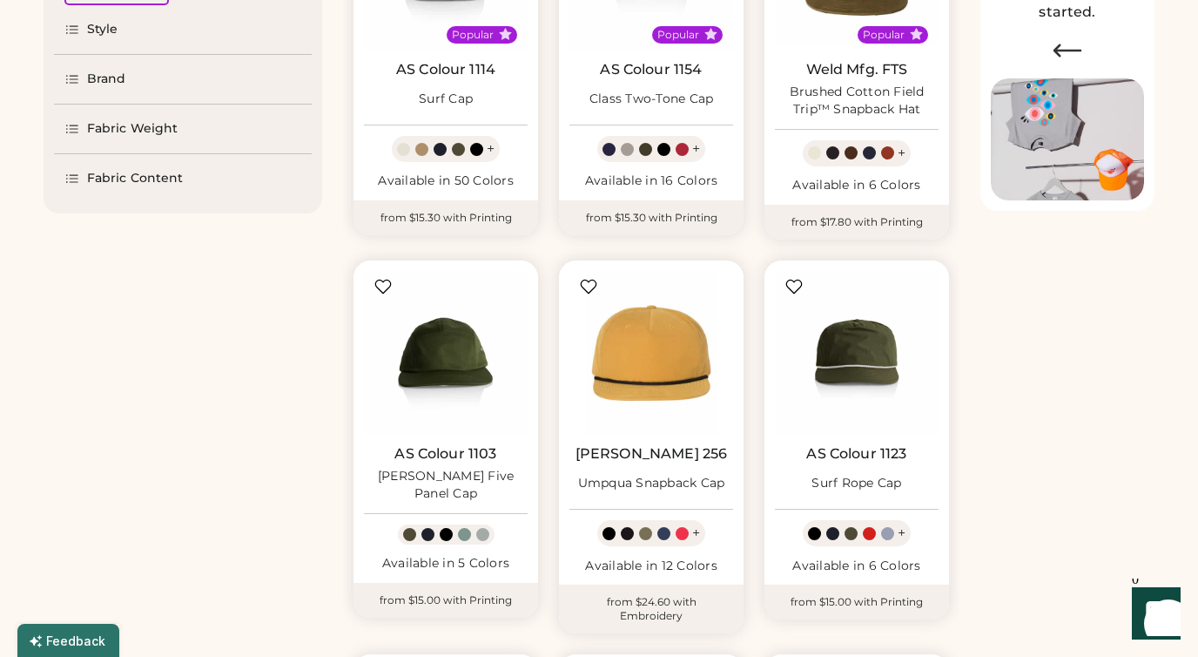
scroll to position [0, 0]
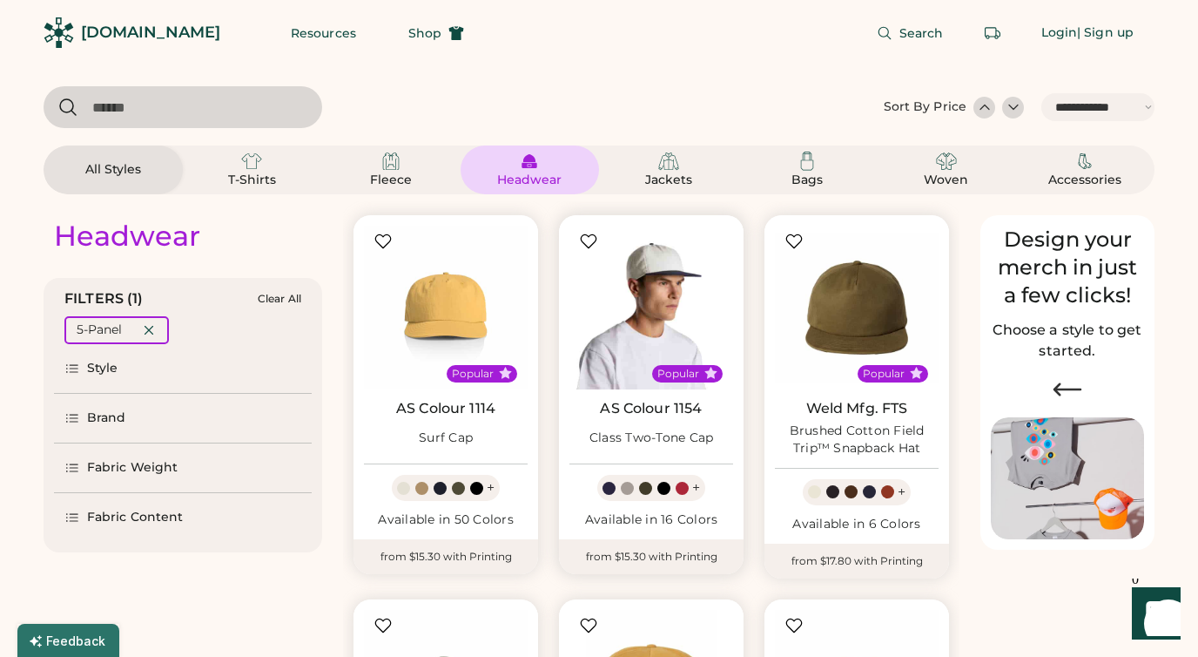
click at [637, 341] on img at bounding box center [652, 308] width 164 height 164
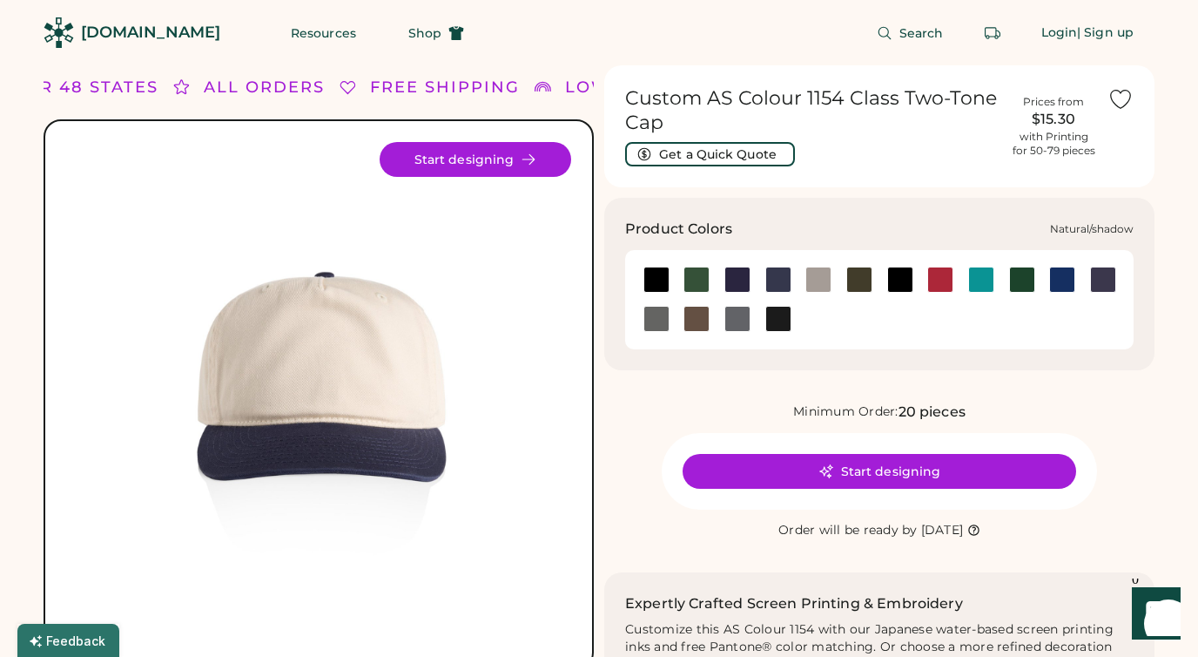
click at [978, 263] on div at bounding box center [981, 279] width 41 height 39
click at [977, 273] on div at bounding box center [981, 279] width 26 height 26
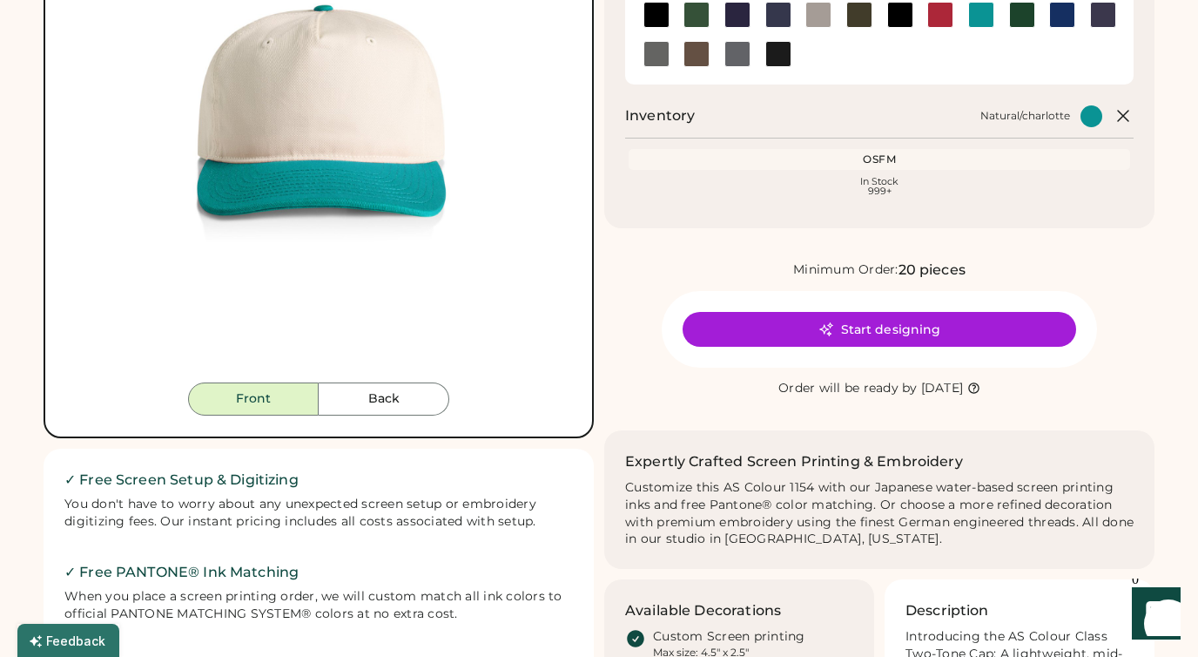
scroll to position [296, 0]
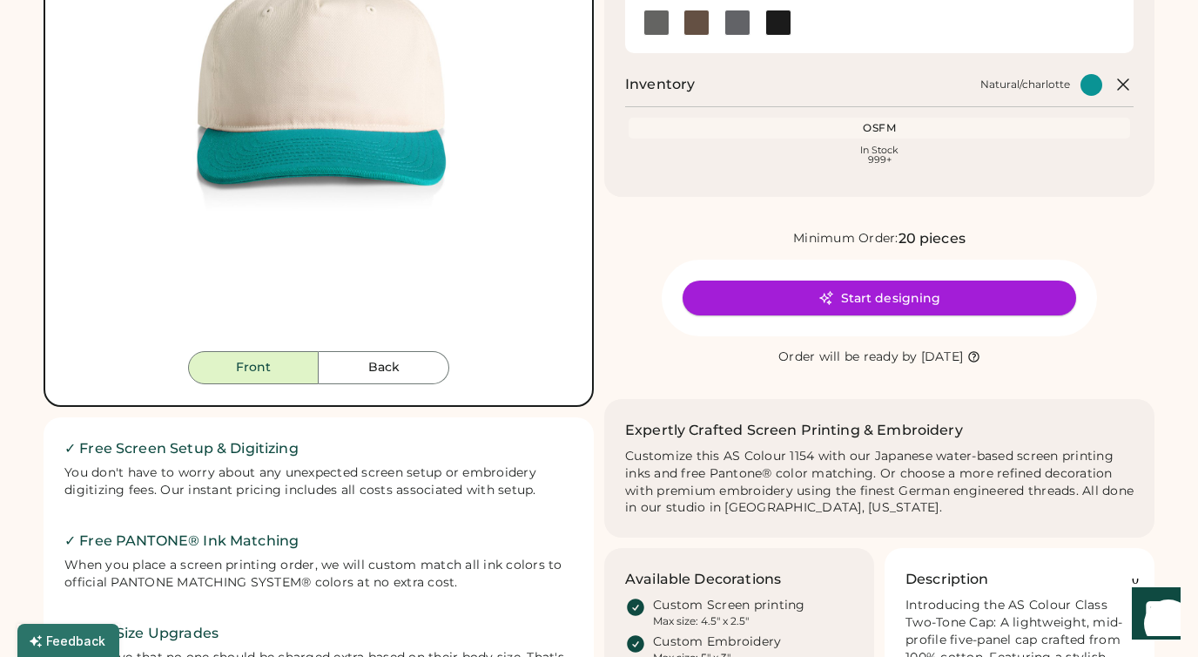
click at [854, 293] on button "Start designing" at bounding box center [880, 297] width 394 height 35
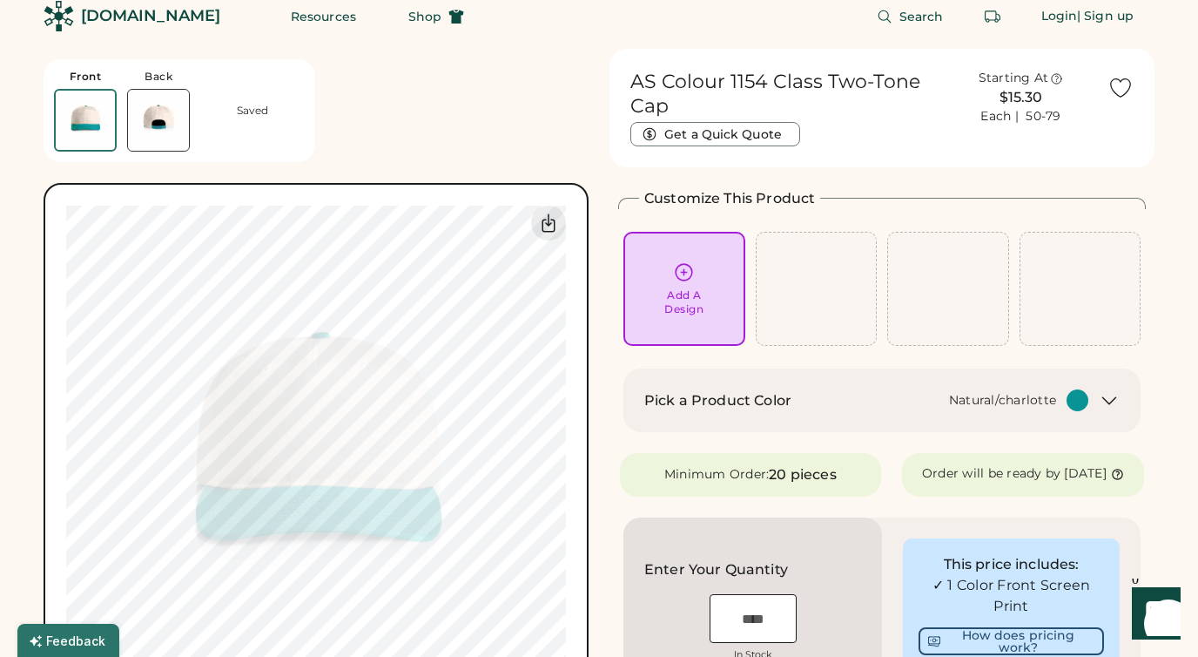
scroll to position [17, 0]
click at [748, 385] on div "Pick a Product Color Natural/charlotte" at bounding box center [882, 400] width 517 height 64
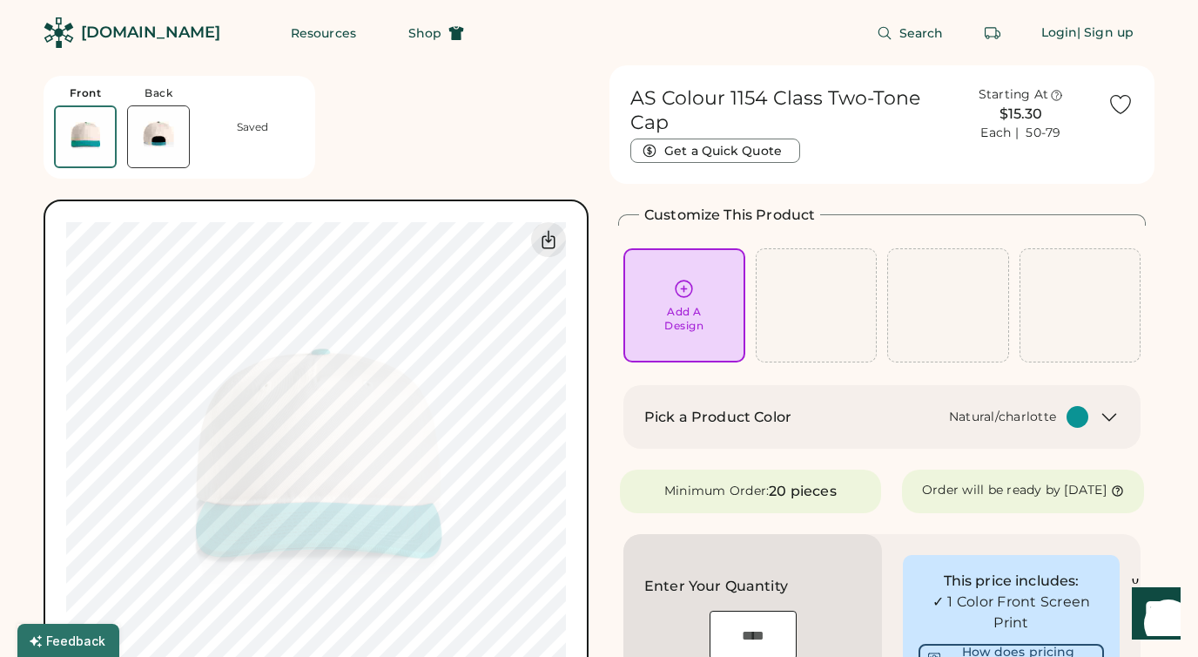
scroll to position [0, 0]
click at [998, 613] on div "✓ 1 Color Front Screen Print" at bounding box center [1011, 612] width 185 height 42
click at [671, 260] on div "Add A Design" at bounding box center [685, 305] width 122 height 114
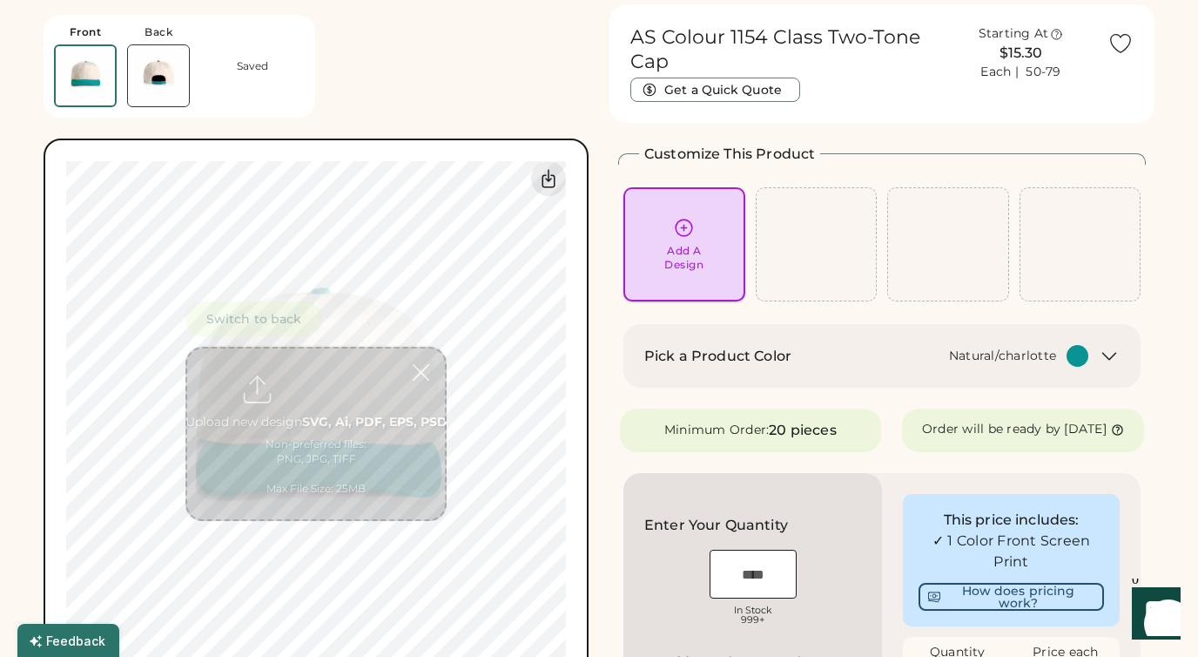
scroll to position [65, 0]
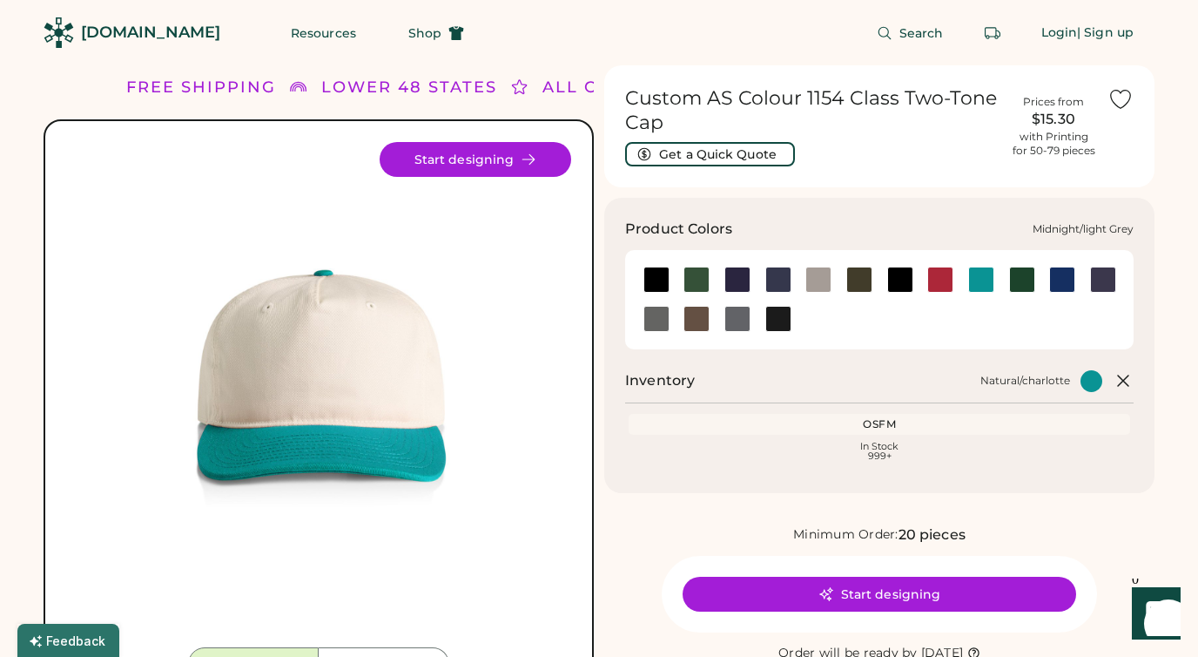
click at [822, 288] on div at bounding box center [819, 279] width 26 height 26
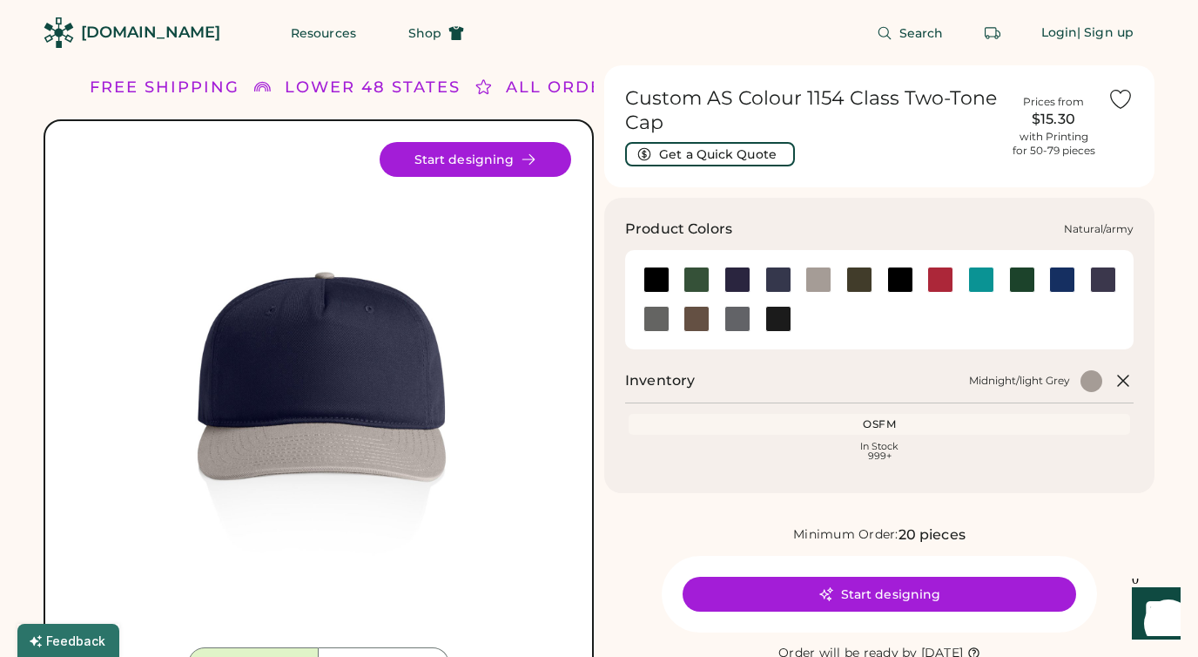
click at [863, 276] on div at bounding box center [859, 279] width 26 height 26
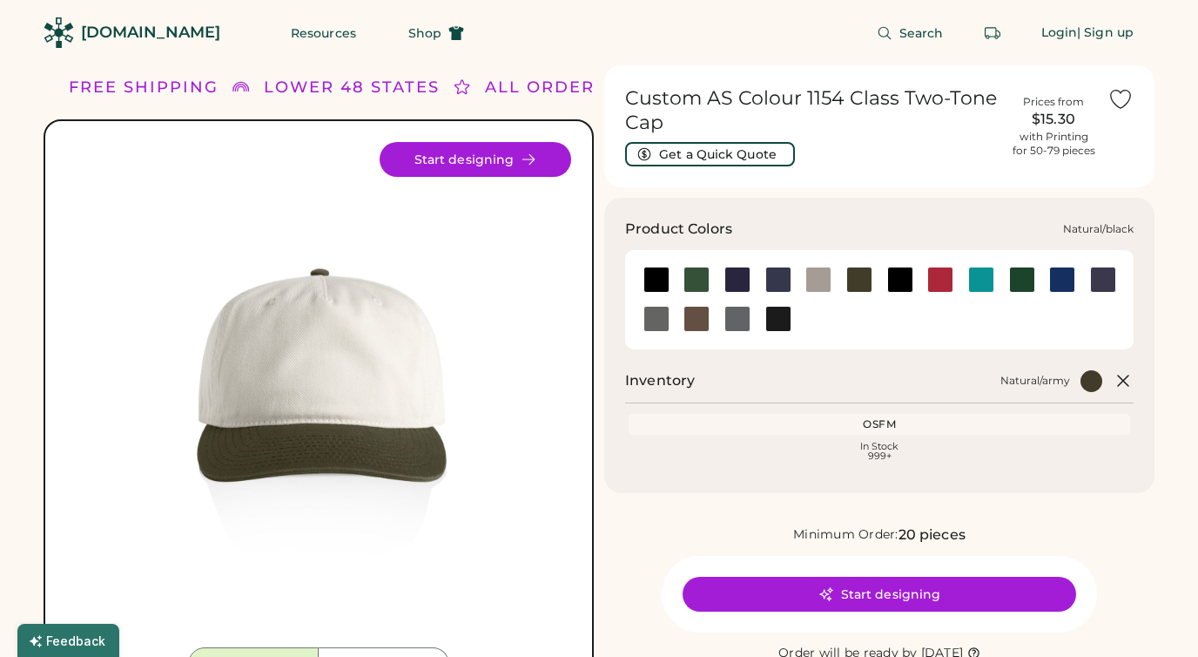
click at [914, 271] on div at bounding box center [900, 279] width 41 height 26
click at [906, 275] on div at bounding box center [900, 279] width 26 height 26
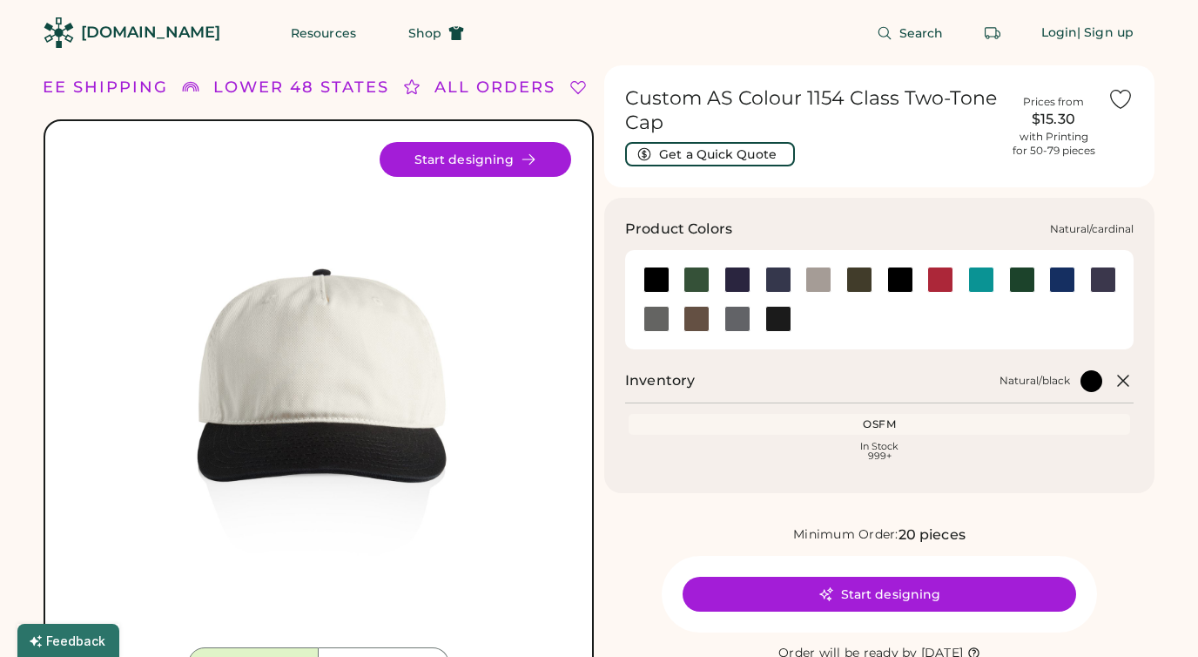
click at [957, 278] on div at bounding box center [941, 279] width 41 height 26
